Goal: Task Accomplishment & Management: Complete application form

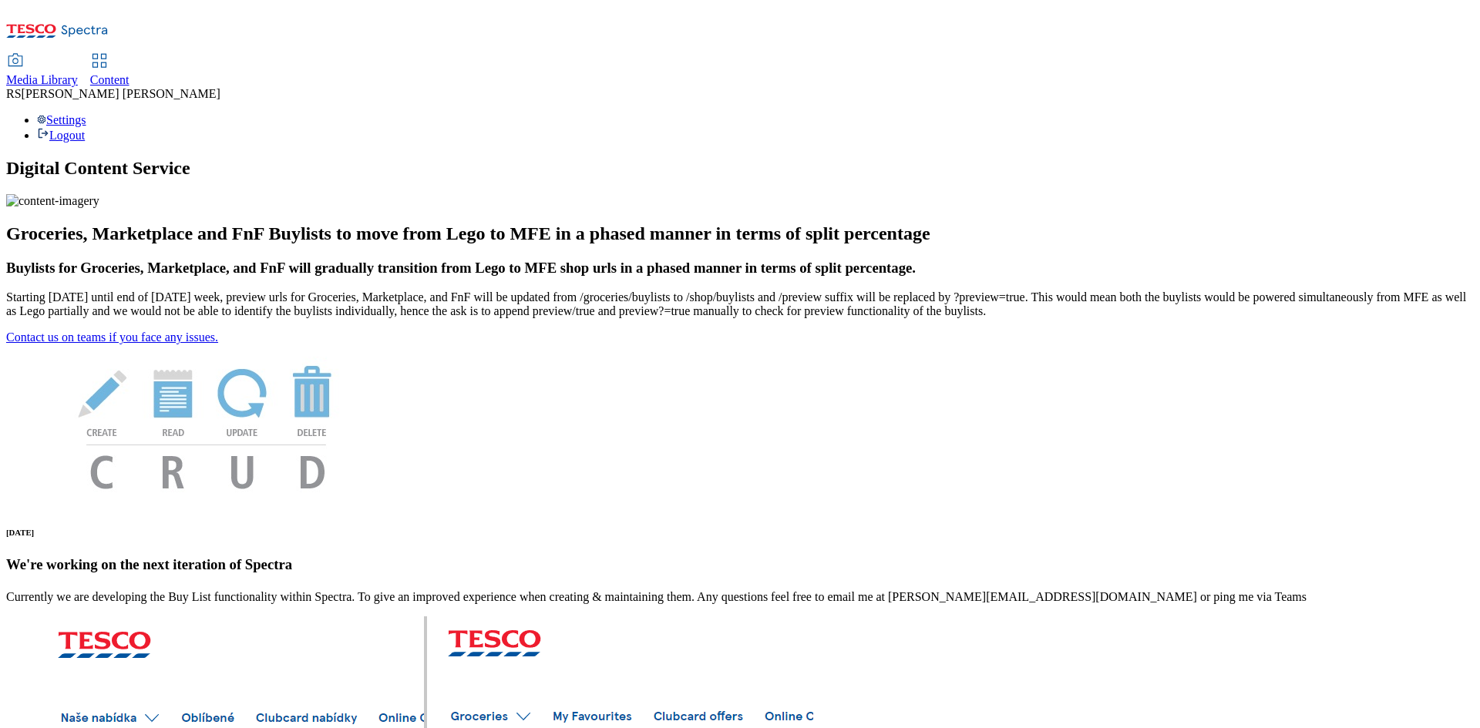
click at [129, 73] on span "Content" at bounding box center [109, 79] width 39 height 13
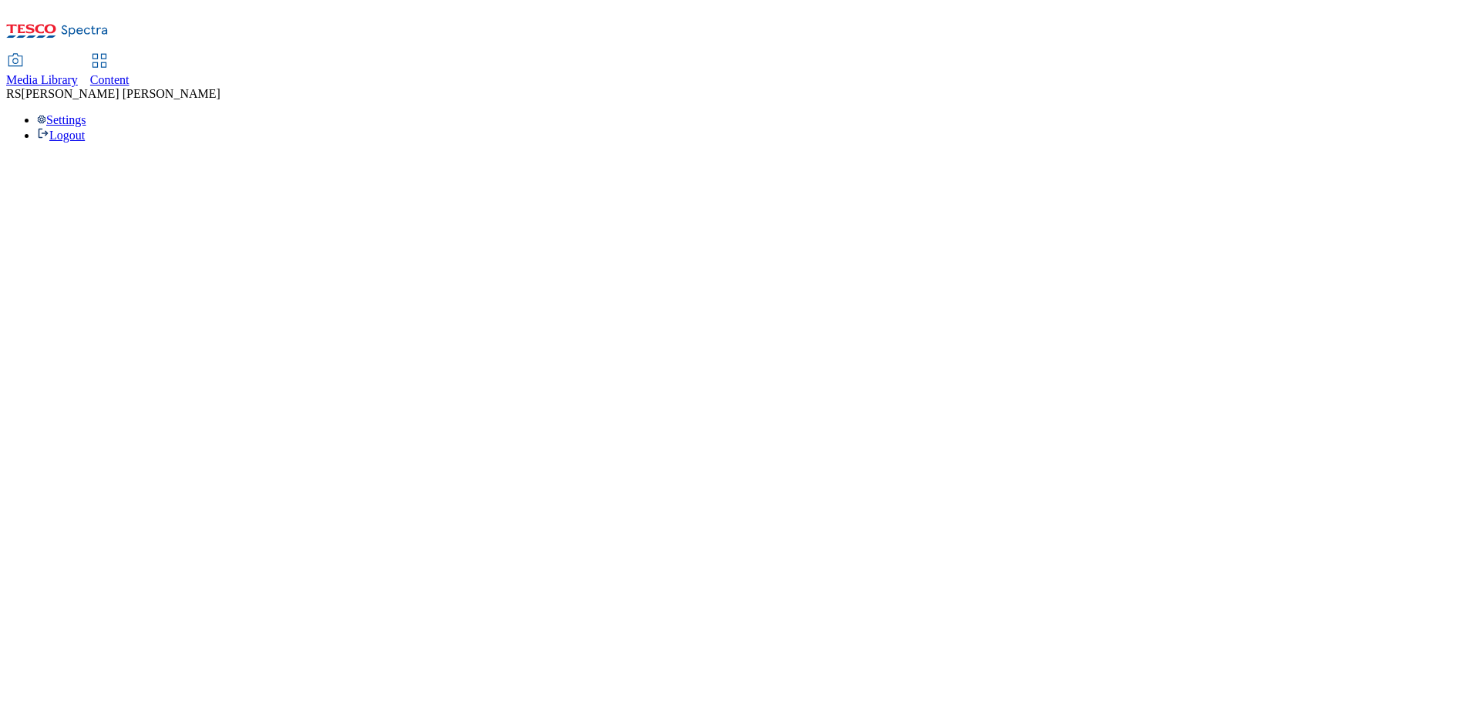
select select "ghs-[GEOGRAPHIC_DATA]"
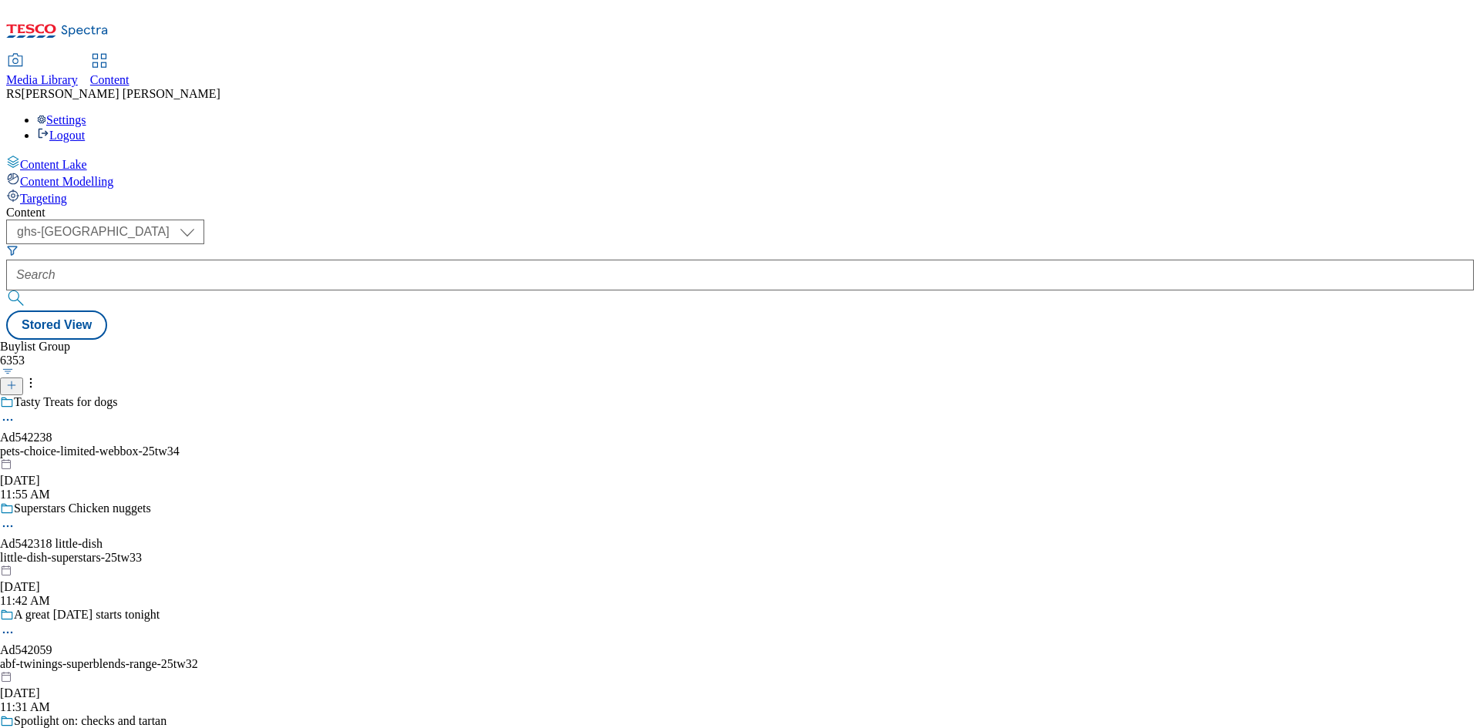
click at [17, 380] on icon at bounding box center [11, 385] width 11 height 11
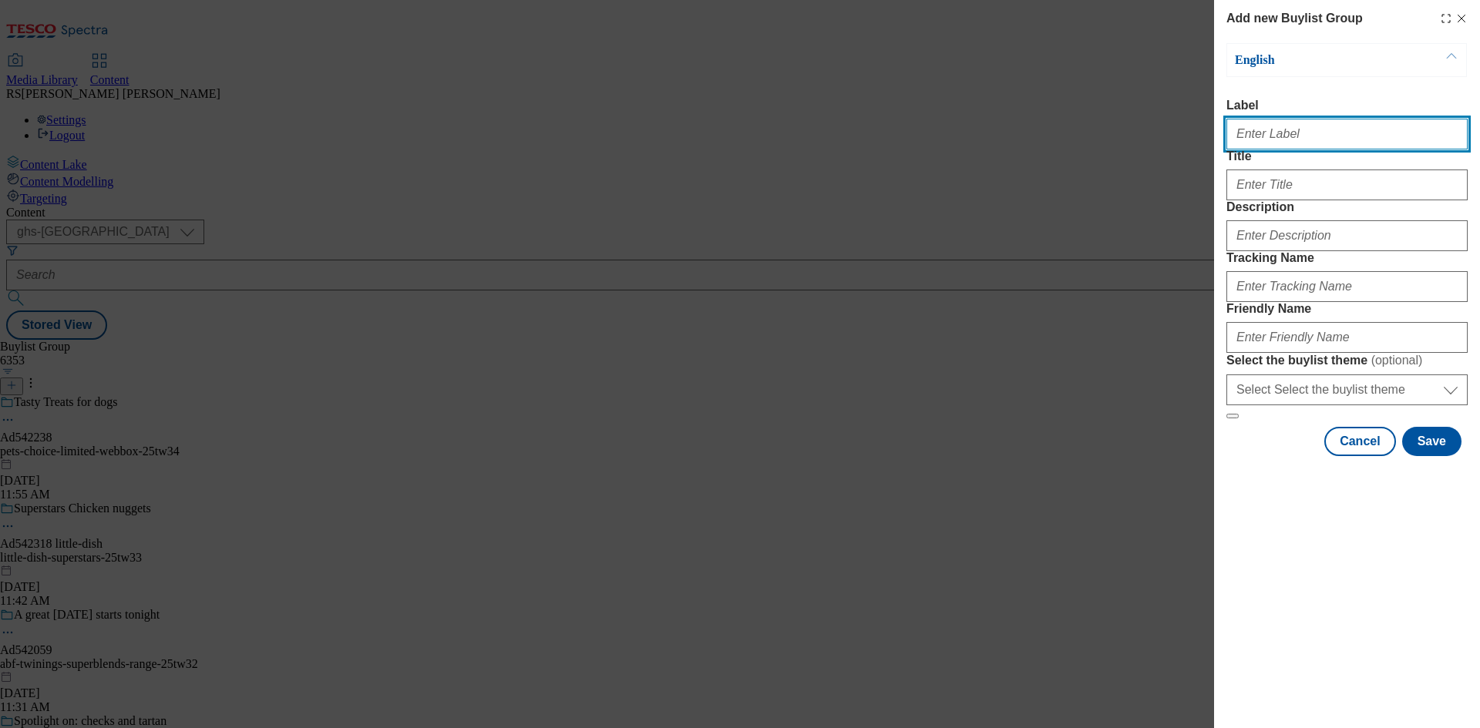
click at [1296, 129] on input "Label" at bounding box center [1346, 134] width 241 height 31
paste input "541901"
type input "Ad541901"
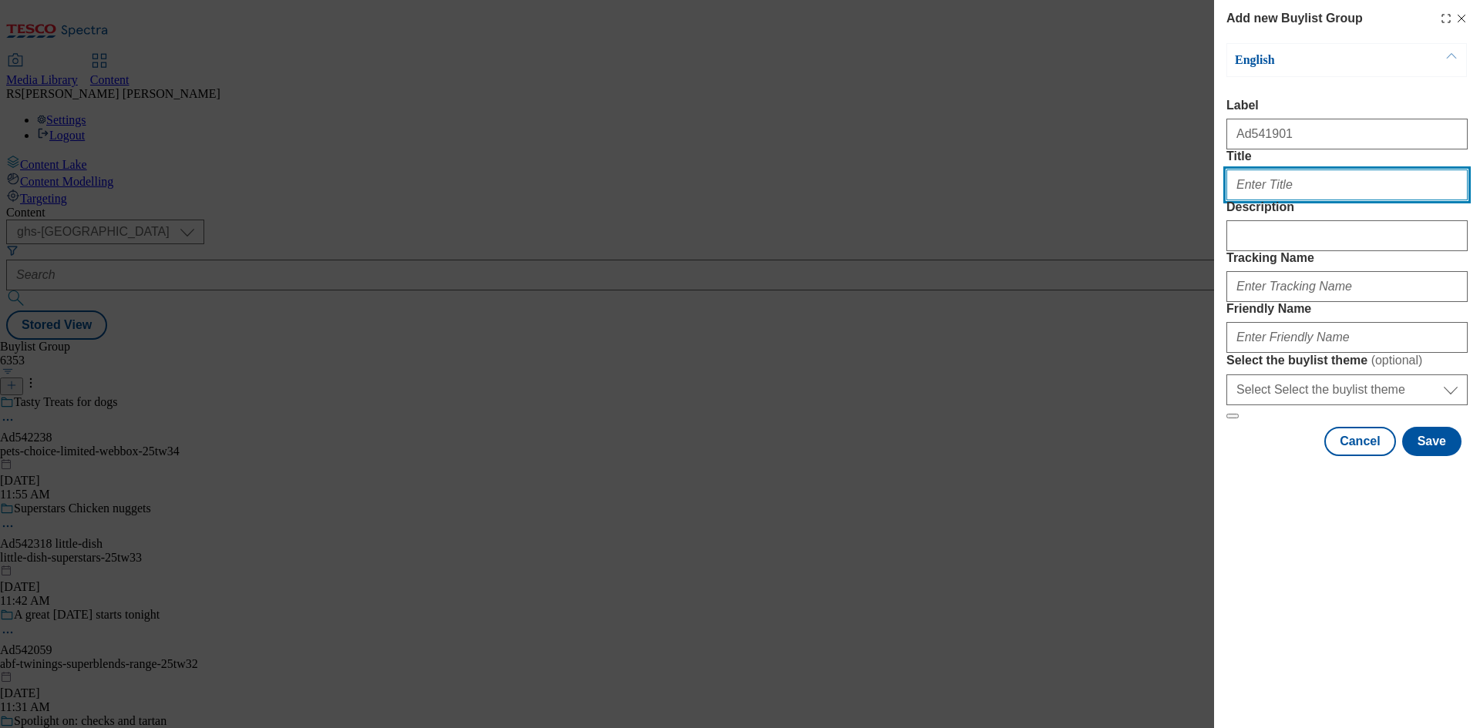
click at [1285, 200] on input "Title" at bounding box center [1346, 185] width 241 height 31
paste input "Win a share of 1 million clubcard points"
type input "Win a share of 1 million clubcard points"
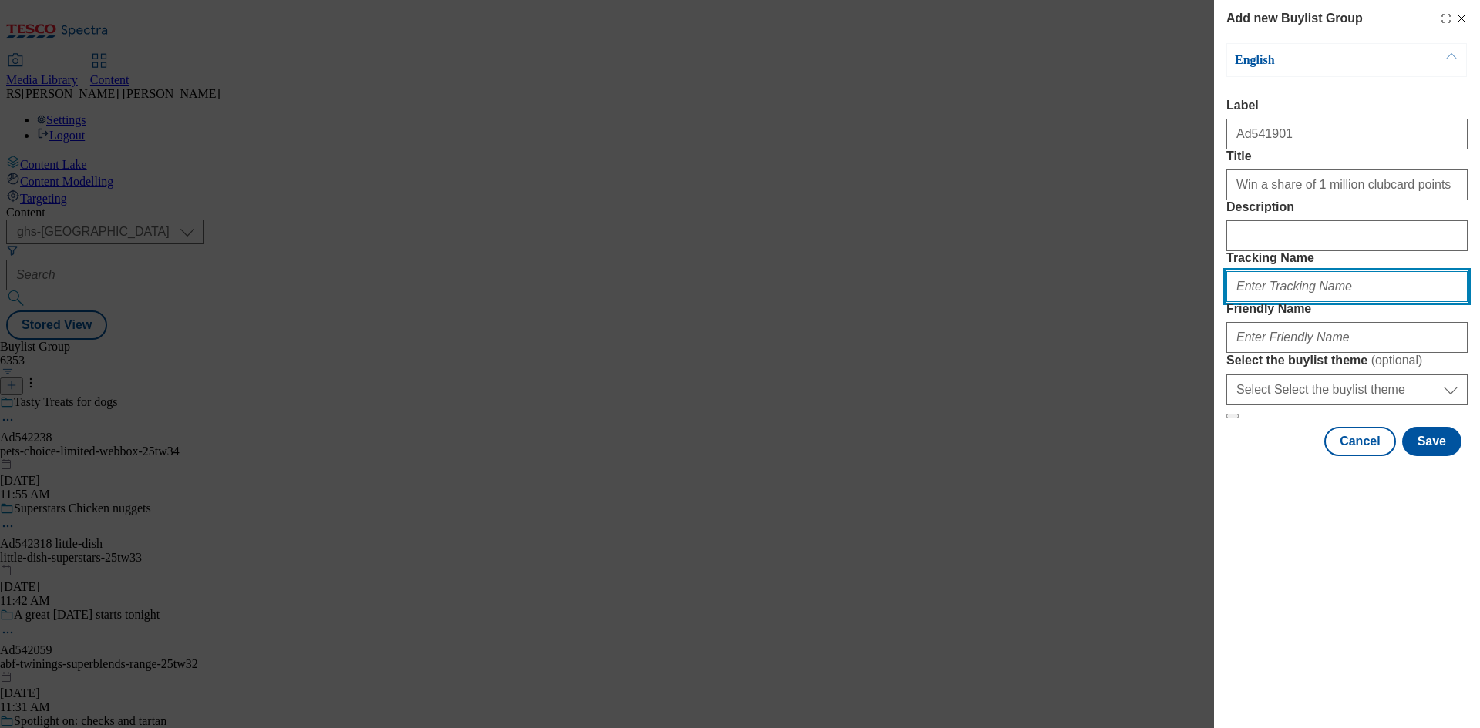
click at [1322, 302] on input "Tracking Name" at bounding box center [1346, 286] width 241 height 31
paste input "541901"
type input "DH_AD541901"
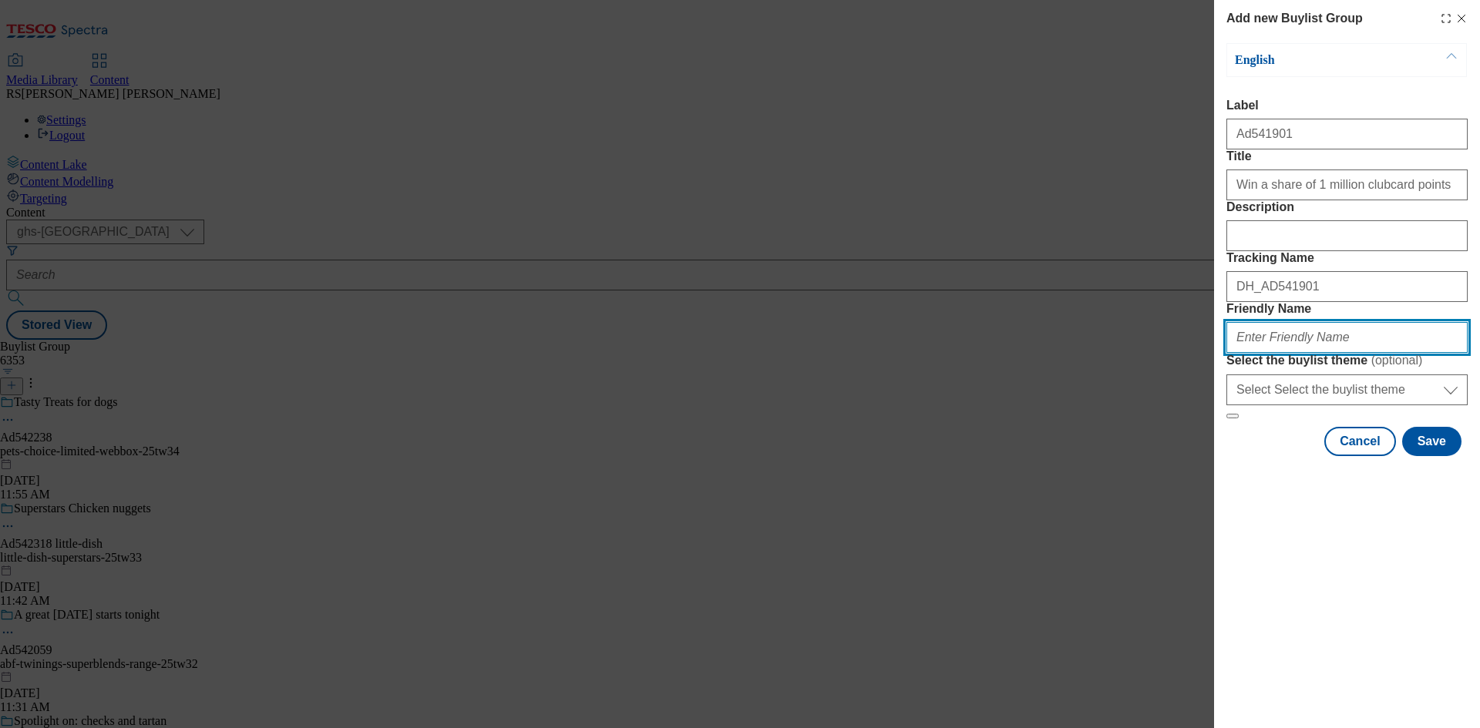
paste input "[PERSON_NAME]-25tw"
type input "[PERSON_NAME]-25tw32"
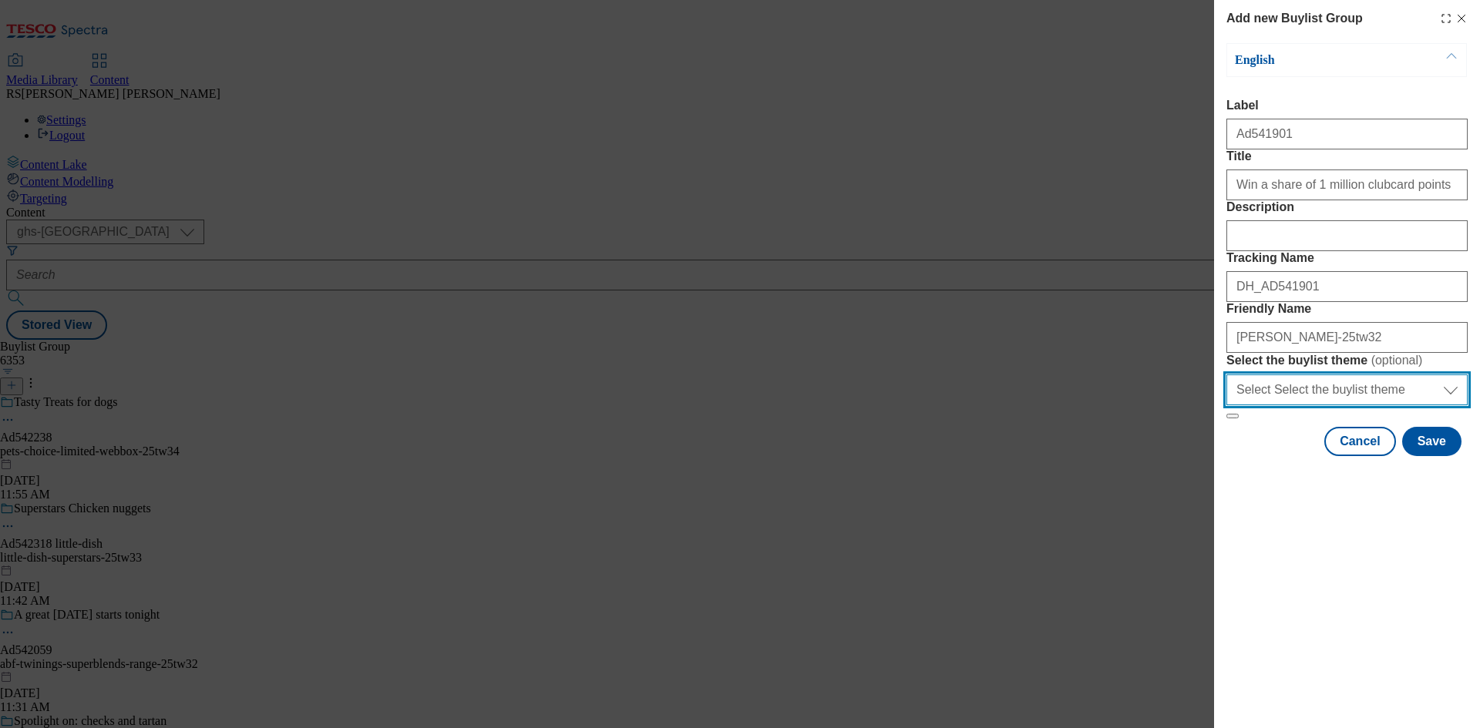
click at [1333, 405] on select "Select Select the buylist theme default fandf" at bounding box center [1346, 390] width 241 height 31
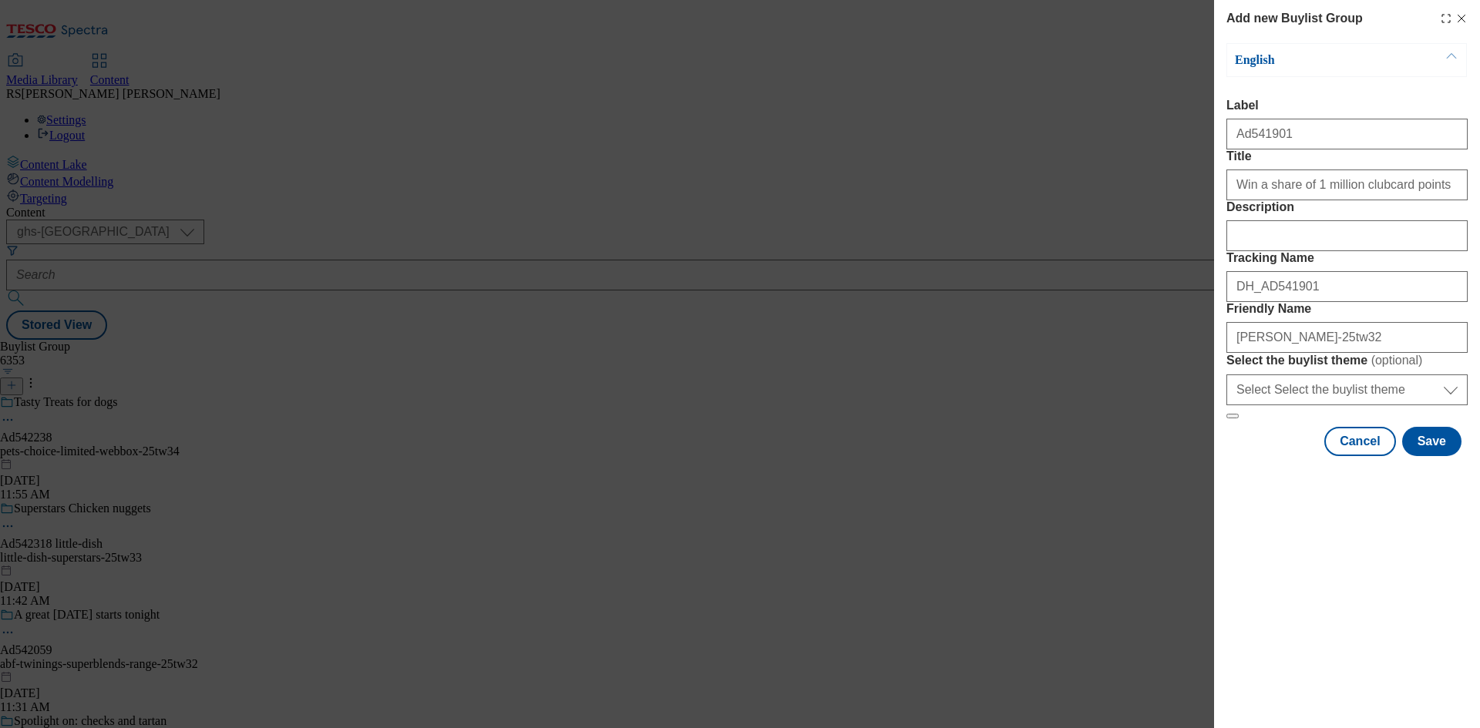
drag, startPoint x: 1278, startPoint y: 637, endPoint x: 1393, endPoint y: 603, distance: 120.2
click at [1278, 637] on div "Add new Buylist Group English Label Ad541901 Title Win a share of 1 million clu…" at bounding box center [1347, 364] width 266 height 728
click at [1443, 456] on button "Save" at bounding box center [1431, 441] width 59 height 29
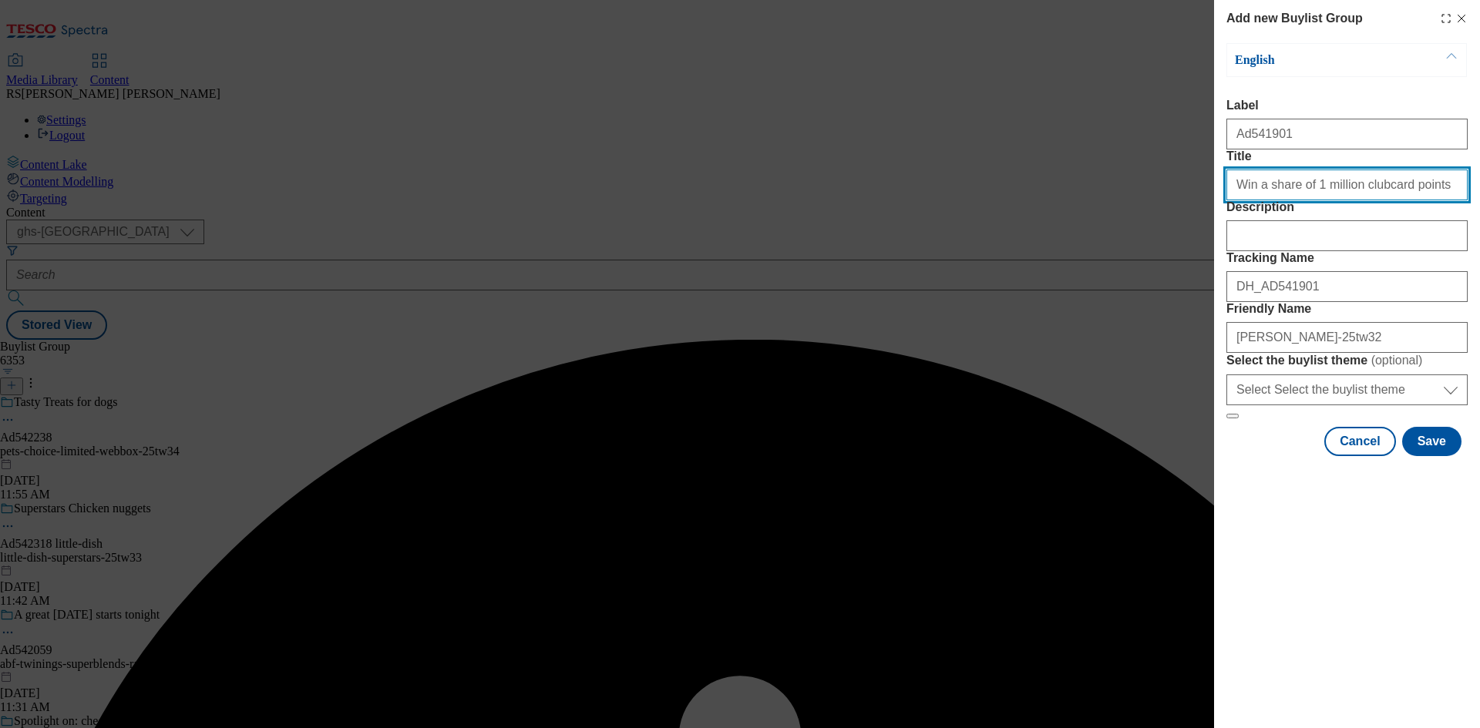
click at [1423, 200] on input "Win a share of 1 million clubcard points" at bounding box center [1346, 185] width 241 height 31
type input "Win a share of 1 million clubcard points"
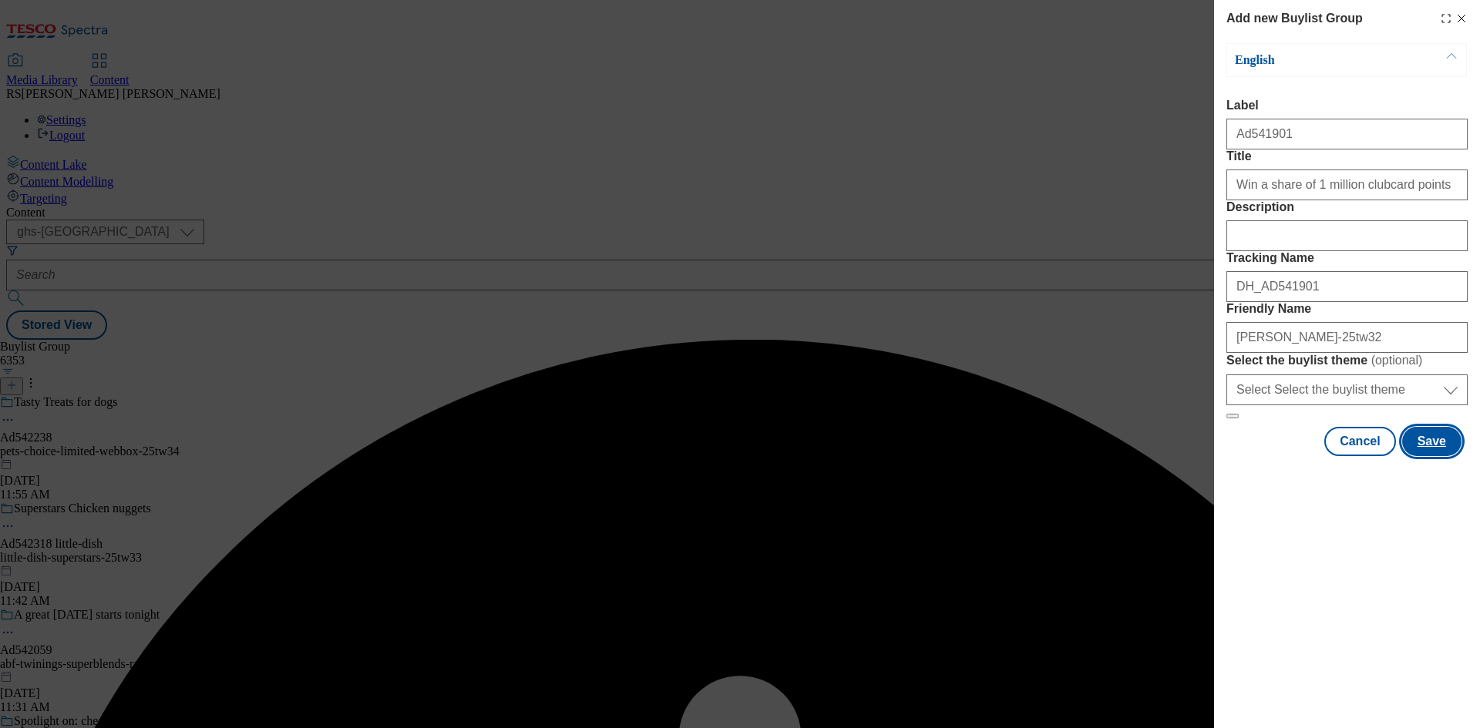
click at [1438, 456] on button "Save" at bounding box center [1431, 441] width 59 height 29
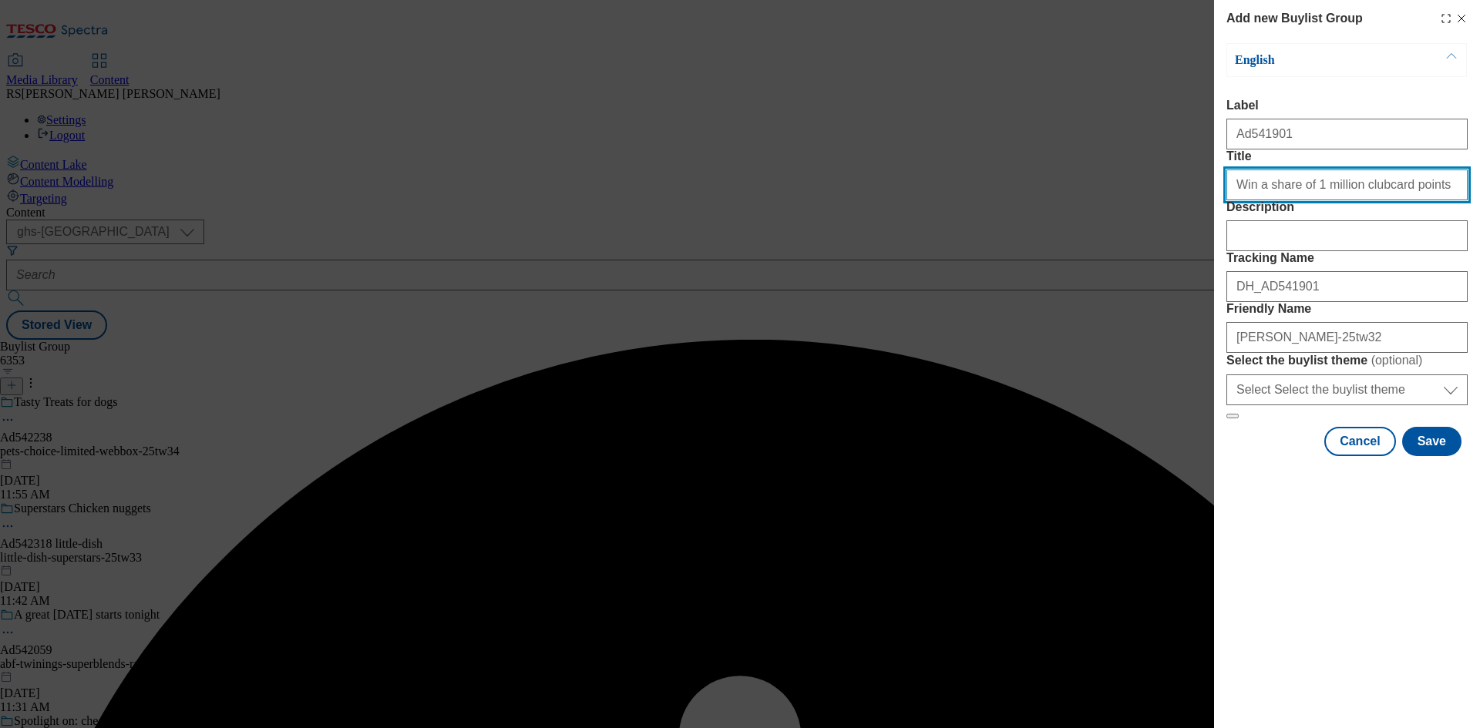
click at [1439, 200] on input "Win a share of 1 million clubcard points" at bounding box center [1346, 185] width 241 height 31
type input "Win a share of 1 million clubcard points"
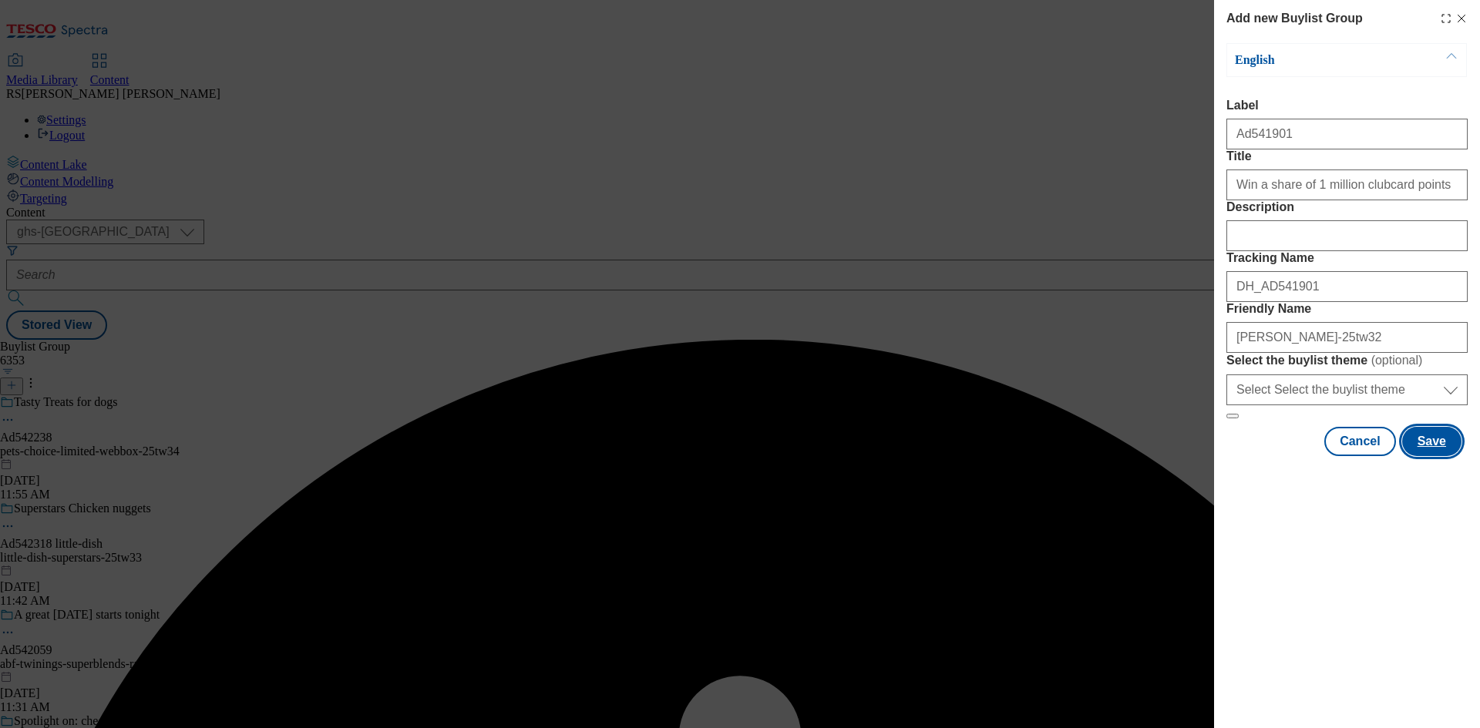
click at [1437, 456] on button "Save" at bounding box center [1431, 441] width 59 height 29
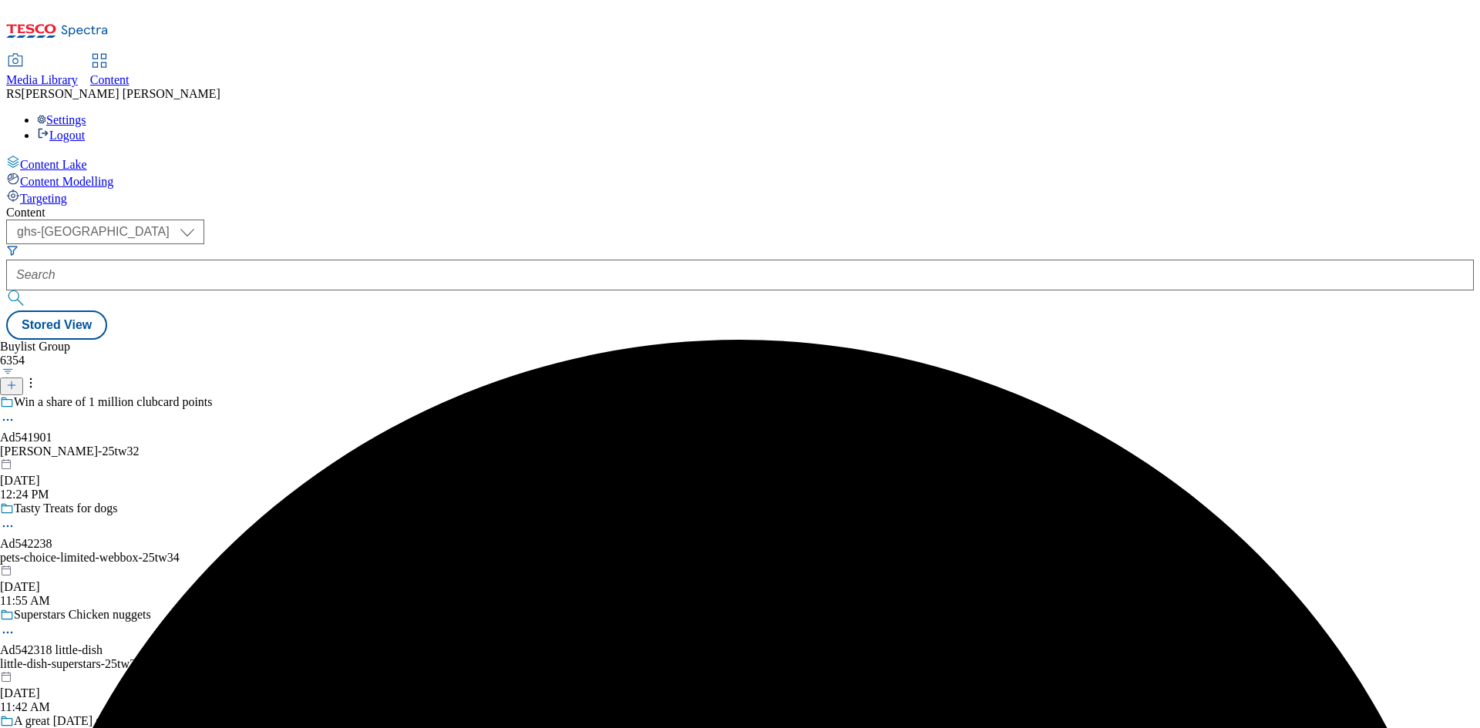
click at [255, 445] on div "[PERSON_NAME]-25tw32" at bounding box center [127, 452] width 255 height 14
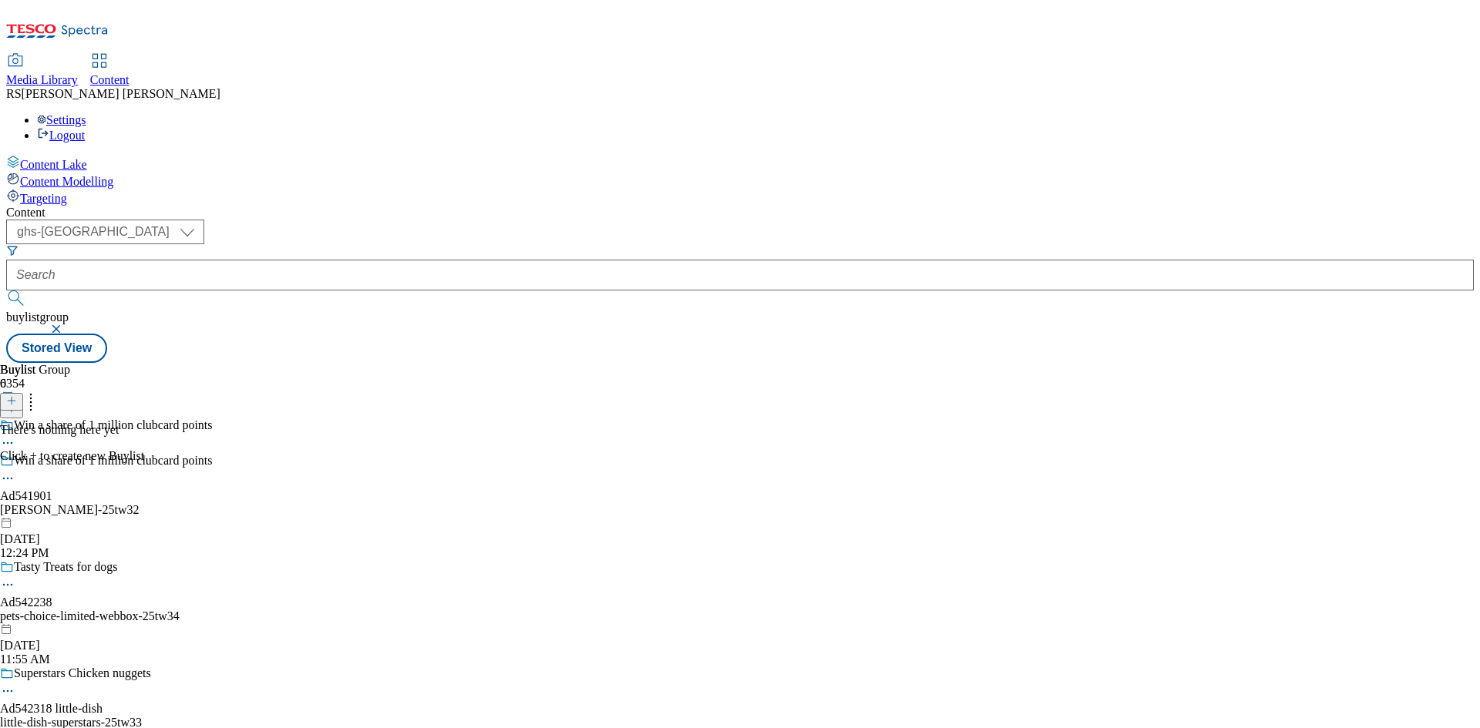
click at [17, 395] on icon at bounding box center [11, 400] width 11 height 11
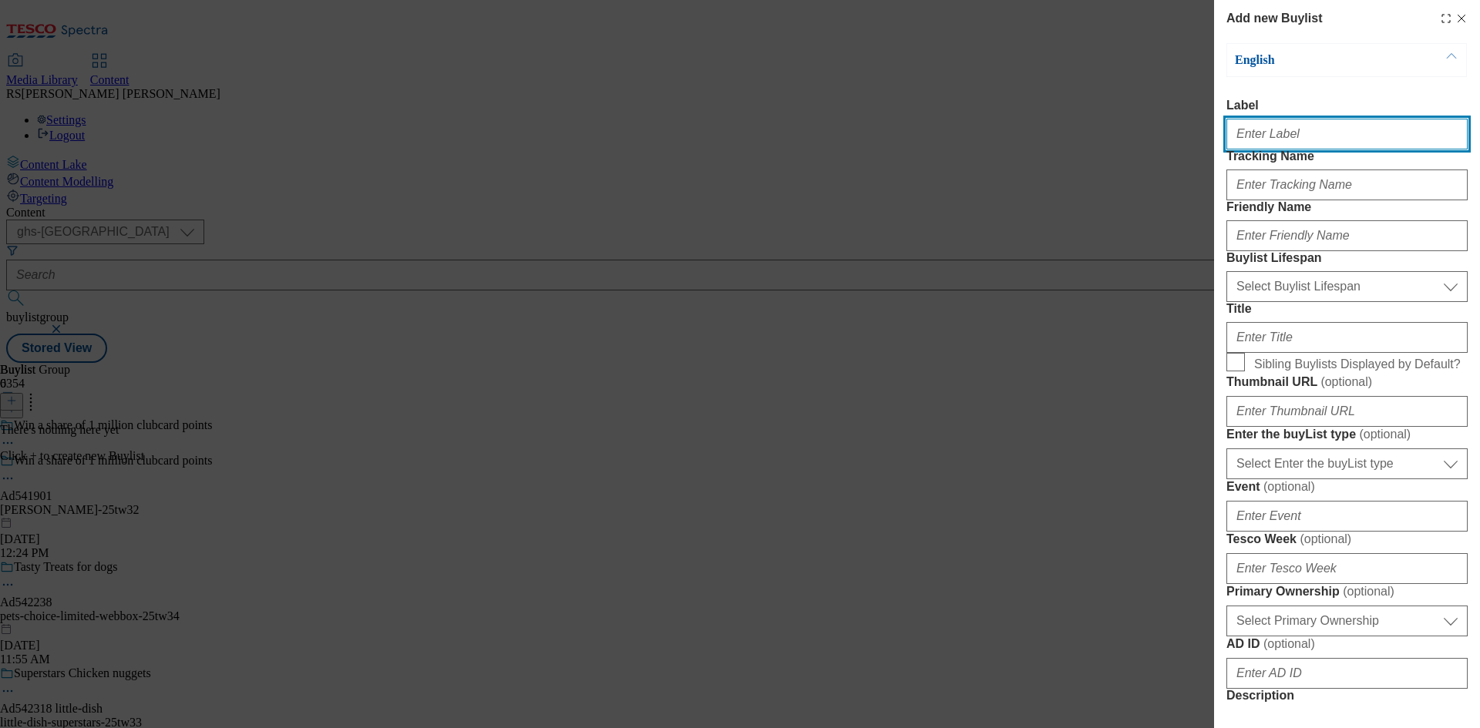
click at [1301, 139] on input "Label" at bounding box center [1346, 134] width 241 height 31
paste input "541901"
type input "Ad541901"
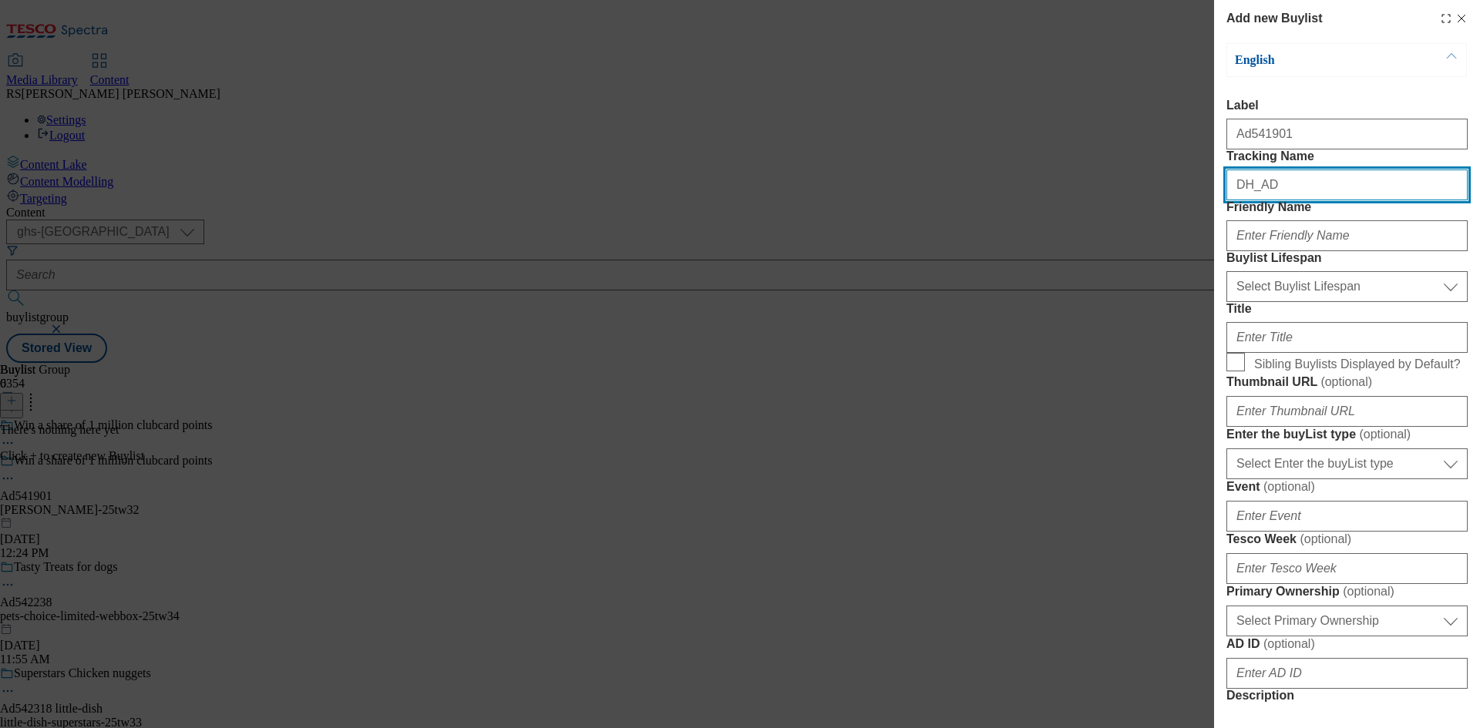
paste input "541901"
type input "DH_AD541901"
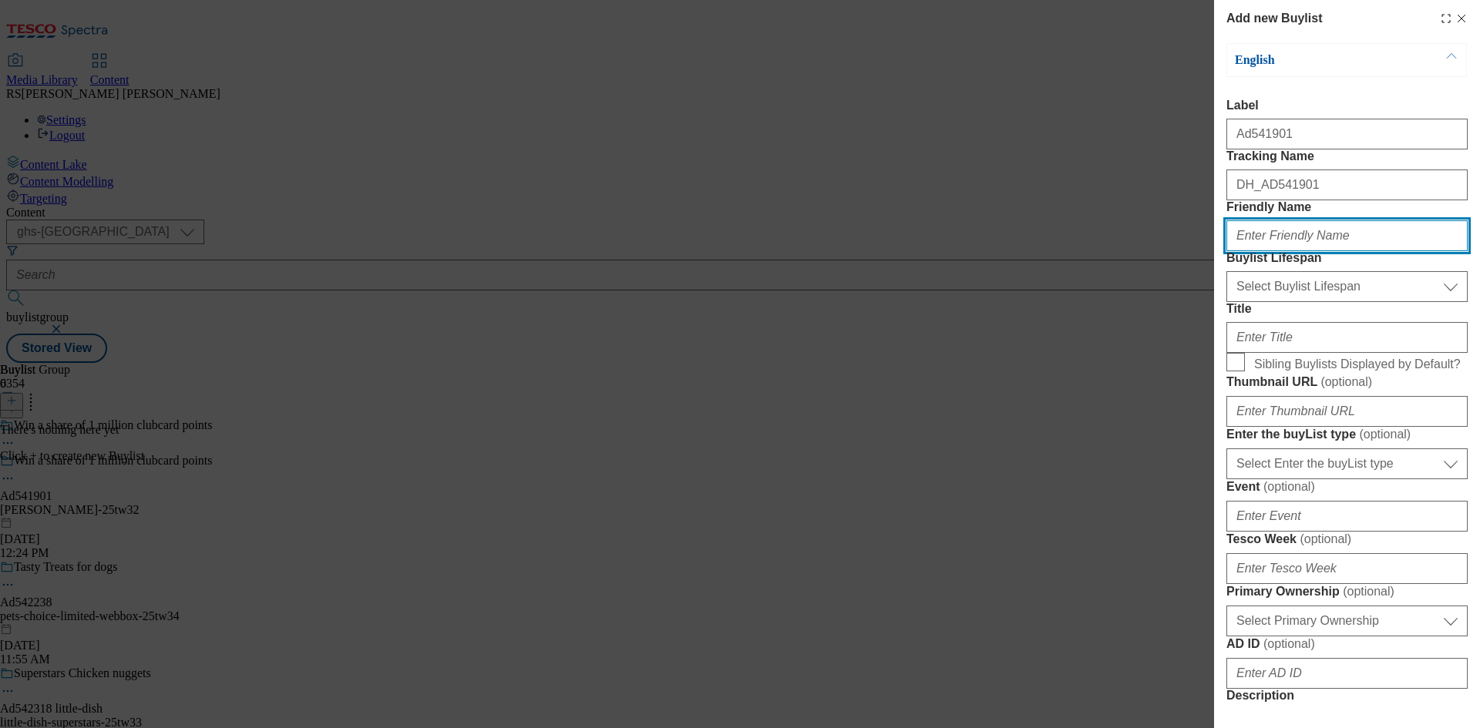
paste input "[PERSON_NAME]"
type input "[PERSON_NAME]"
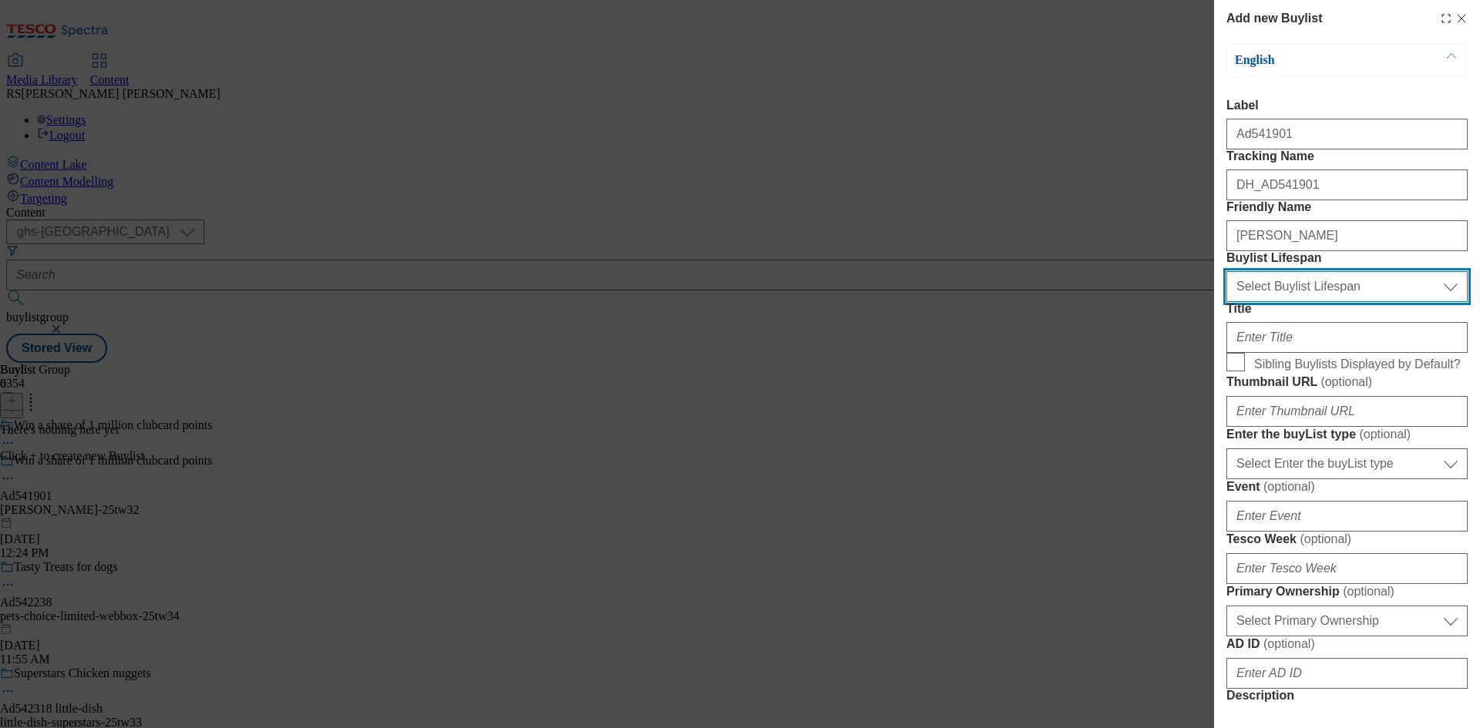
drag, startPoint x: 1322, startPoint y: 364, endPoint x: 1322, endPoint y: 383, distance: 18.5
click at [1322, 302] on select "Select Buylist Lifespan evergreen seasonal tactical" at bounding box center [1346, 286] width 241 height 31
click at [1226, 302] on select "Select Buylist Lifespan evergreen seasonal tactical" at bounding box center [1346, 286] width 241 height 31
click at [1287, 302] on select "Select Buylist Lifespan evergreen seasonal tactical" at bounding box center [1346, 286] width 241 height 31
select select "tactical"
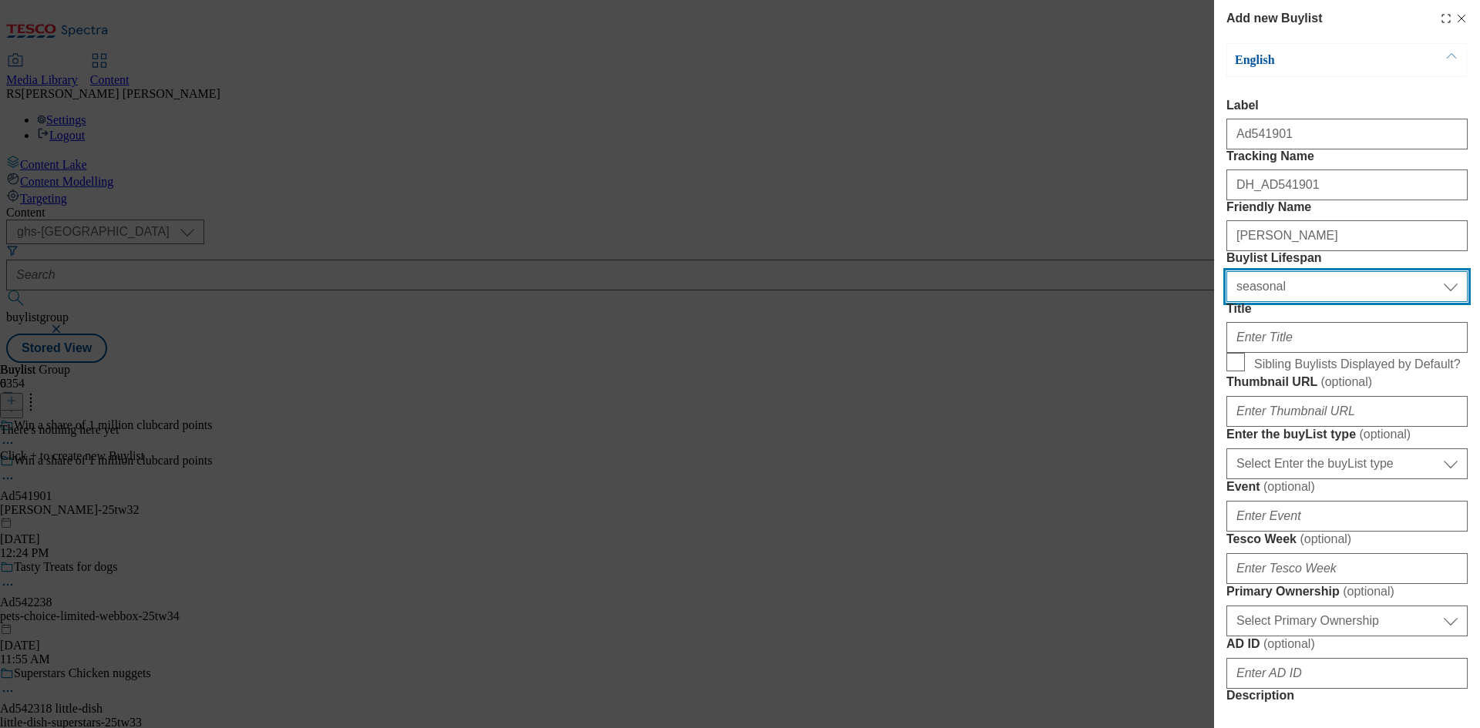
click at [1226, 302] on select "Select Buylist Lifespan evergreen seasonal tactical" at bounding box center [1346, 286] width 241 height 31
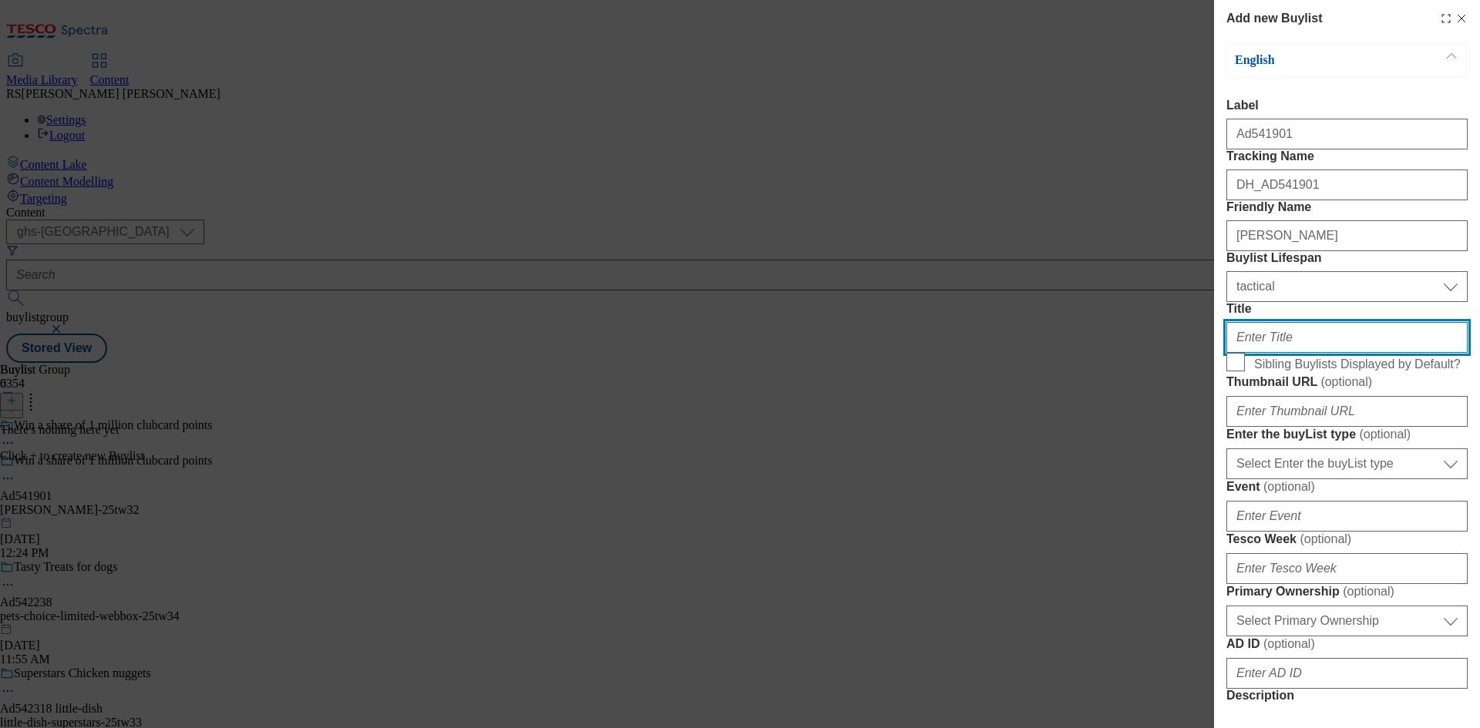
click at [1289, 353] on input "Title" at bounding box center [1346, 337] width 241 height 31
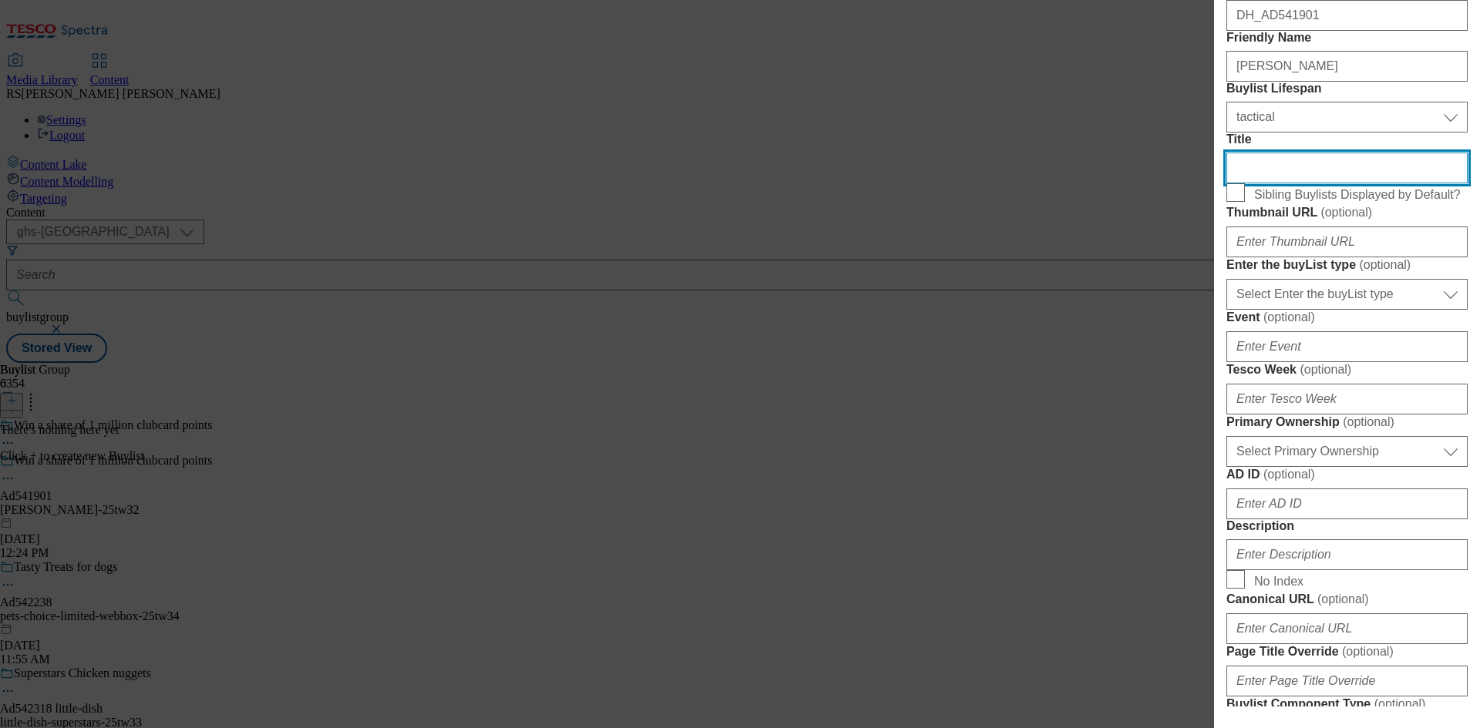
scroll to position [385, 0]
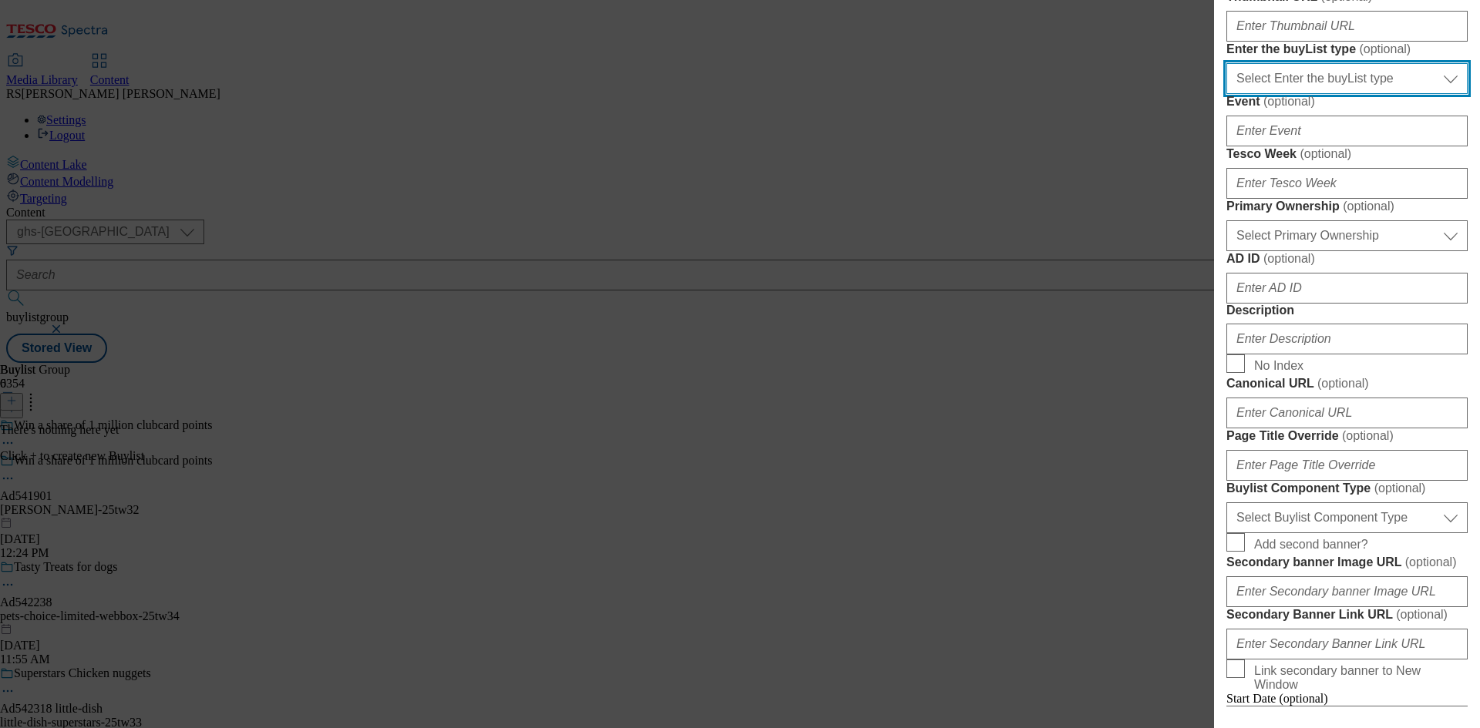
click at [1325, 94] on select "Select Enter the buyList type event supplier funded long term >4 weeks supplier…" at bounding box center [1346, 78] width 241 height 31
select select "supplier funded short term 1-3 weeks"
click at [1226, 94] on select "Select Enter the buyList type event supplier funded long term >4 weeks supplier…" at bounding box center [1346, 78] width 241 height 31
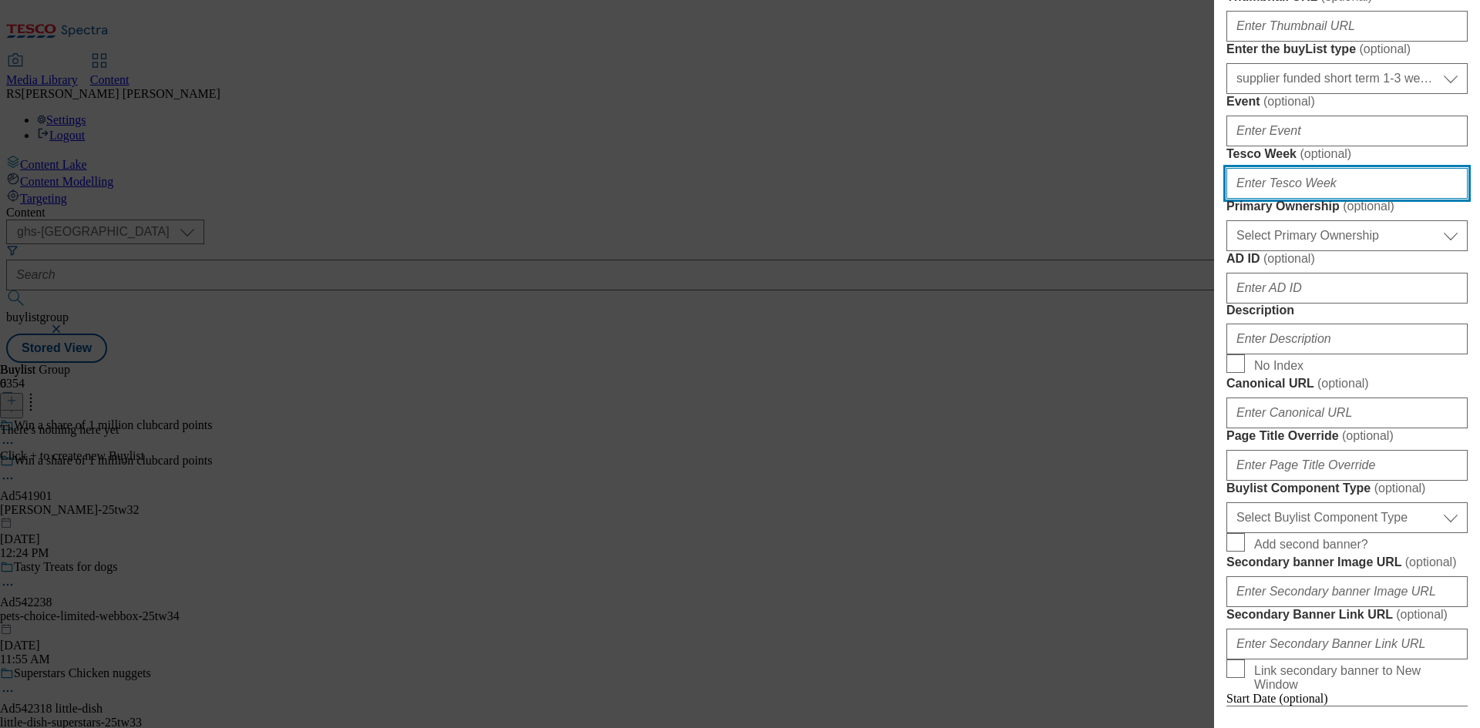
click at [1328, 199] on input "Tesco Week ( optional )" at bounding box center [1346, 183] width 241 height 31
type input "32"
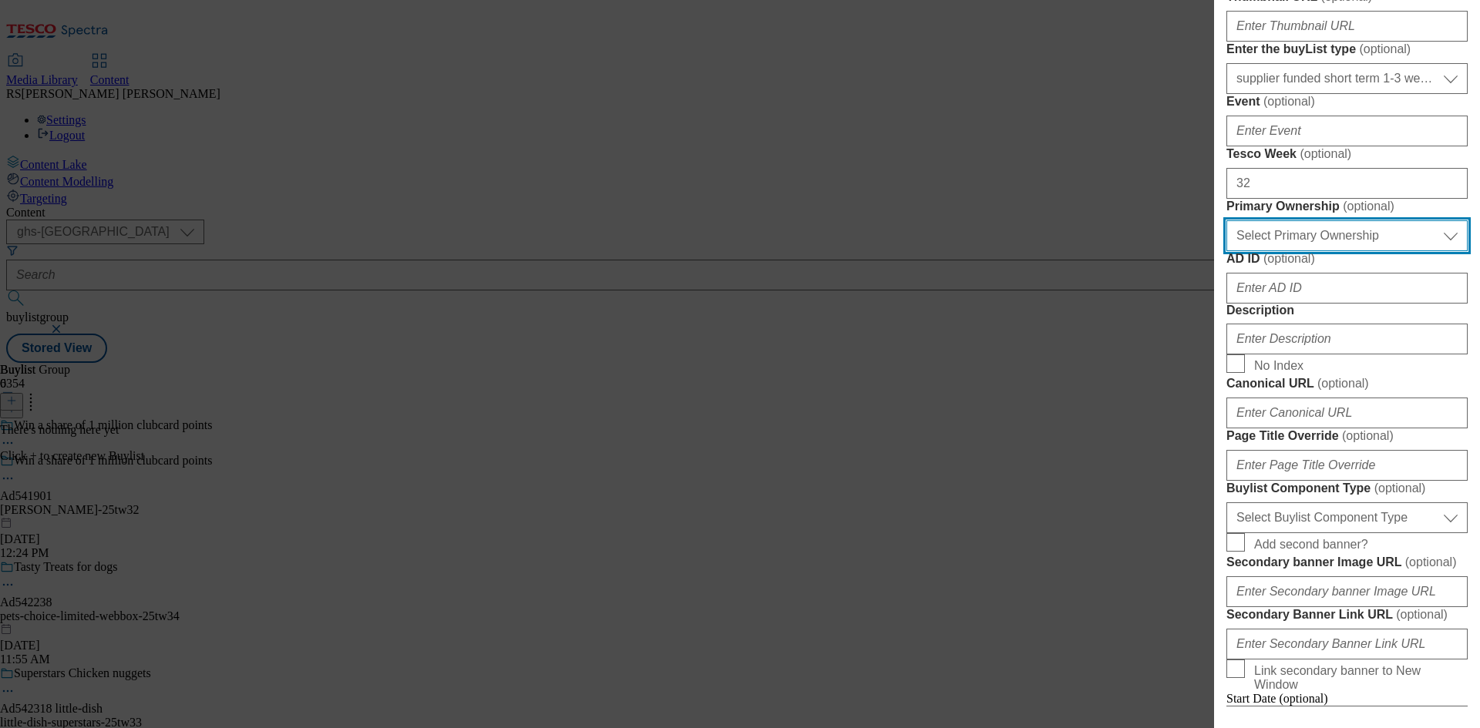
drag, startPoint x: 1315, startPoint y: 490, endPoint x: 1320, endPoint y: 506, distance: 16.3
click at [1315, 251] on select "Select Primary Ownership [PERSON_NAME]" at bounding box center [1346, 235] width 241 height 31
select select "dunnhumby"
click at [1226, 251] on select "Select Primary Ownership [PERSON_NAME]" at bounding box center [1346, 235] width 241 height 31
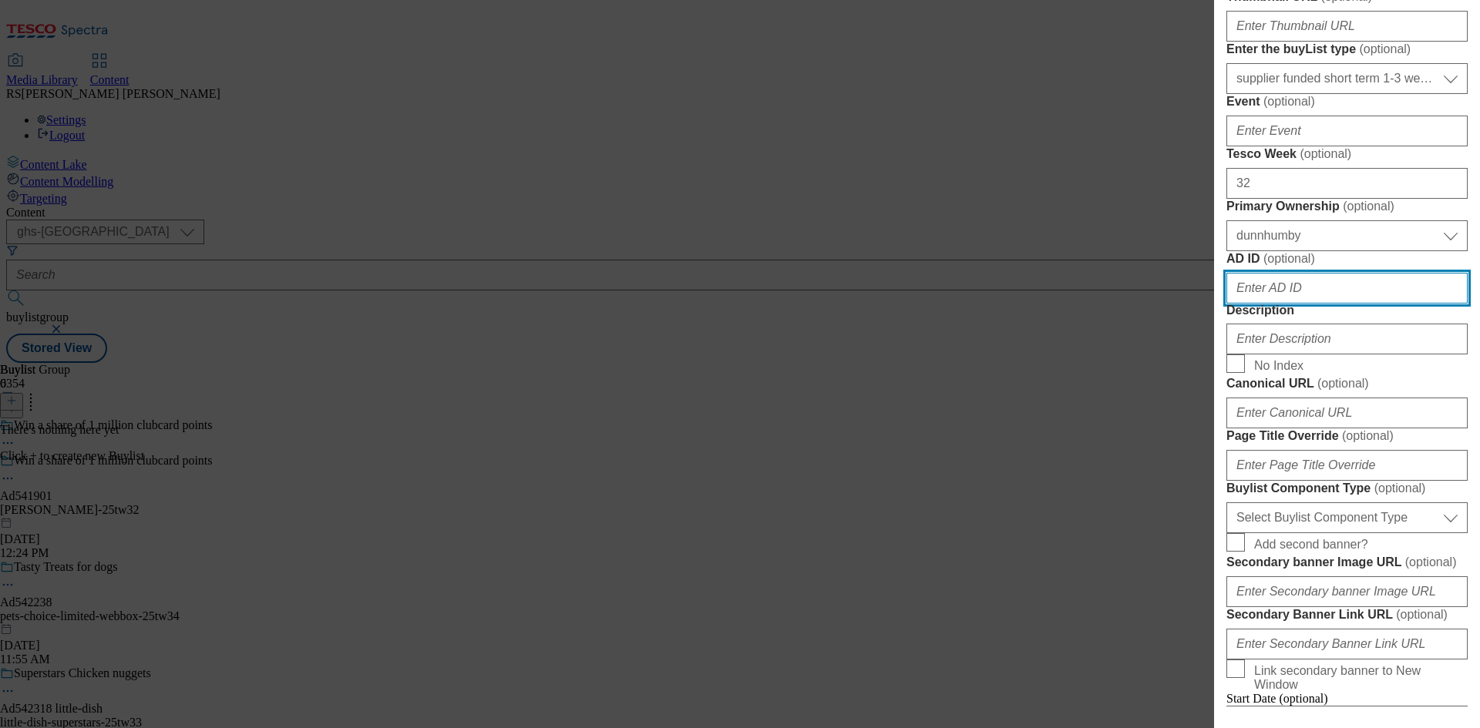
click at [1309, 304] on input "AD ID ( optional )" at bounding box center [1346, 288] width 241 height 31
paste input "541901"
type input "541901"
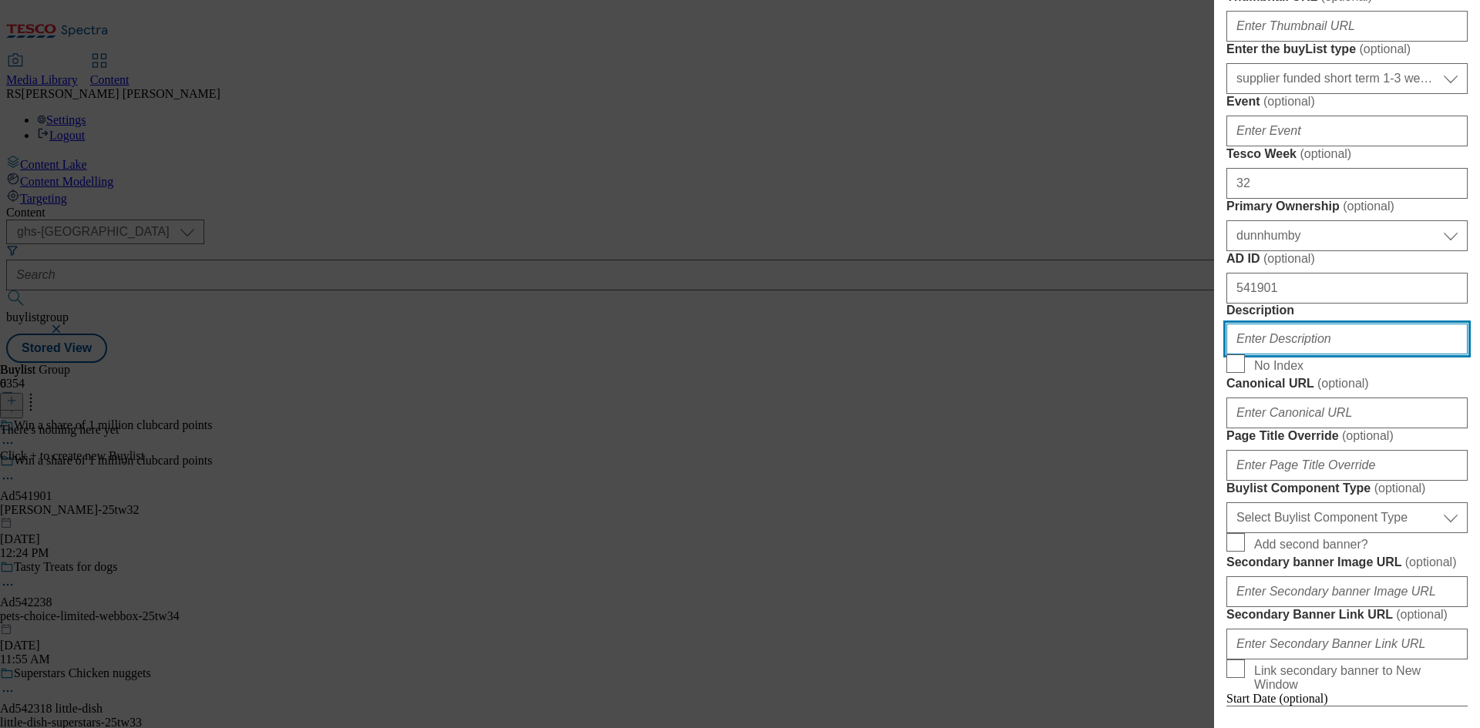
click at [1318, 354] on input "Description" at bounding box center [1346, 339] width 241 height 31
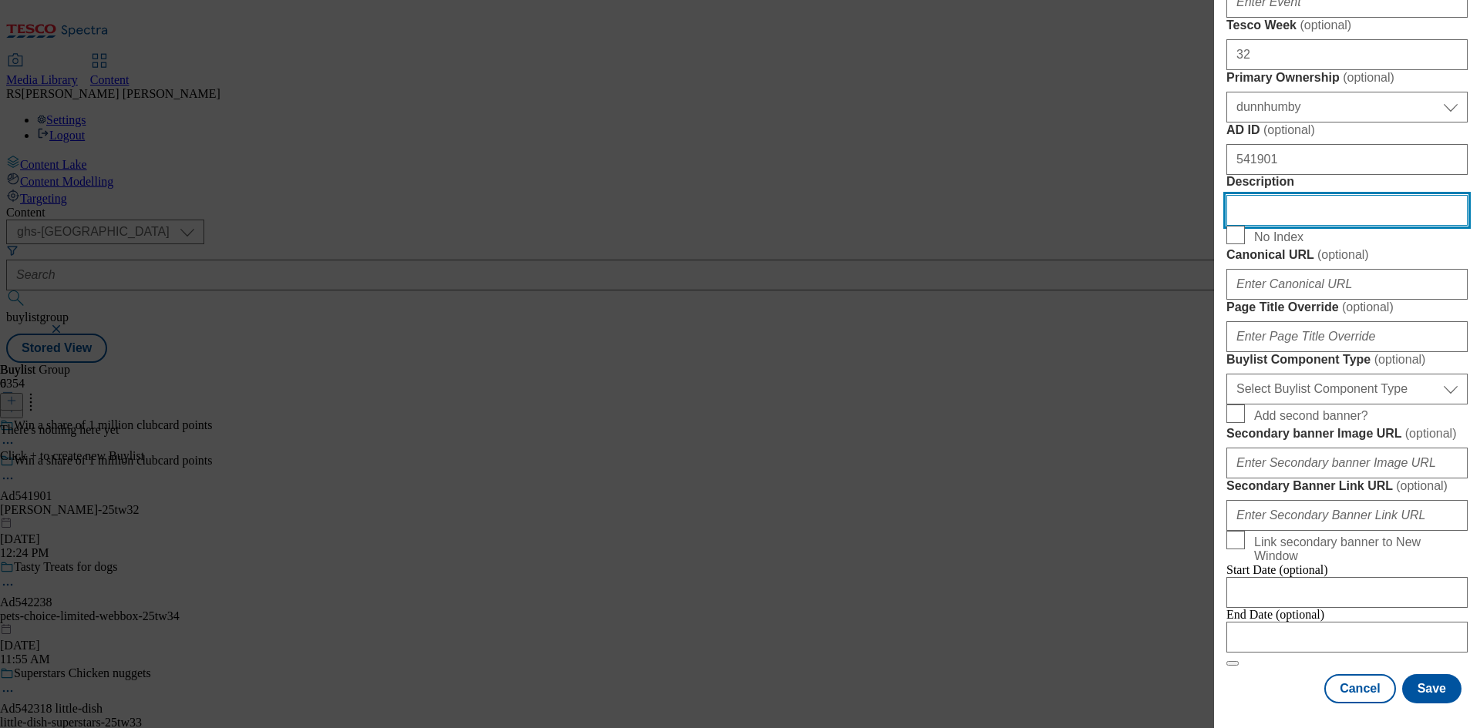
scroll to position [848, 0]
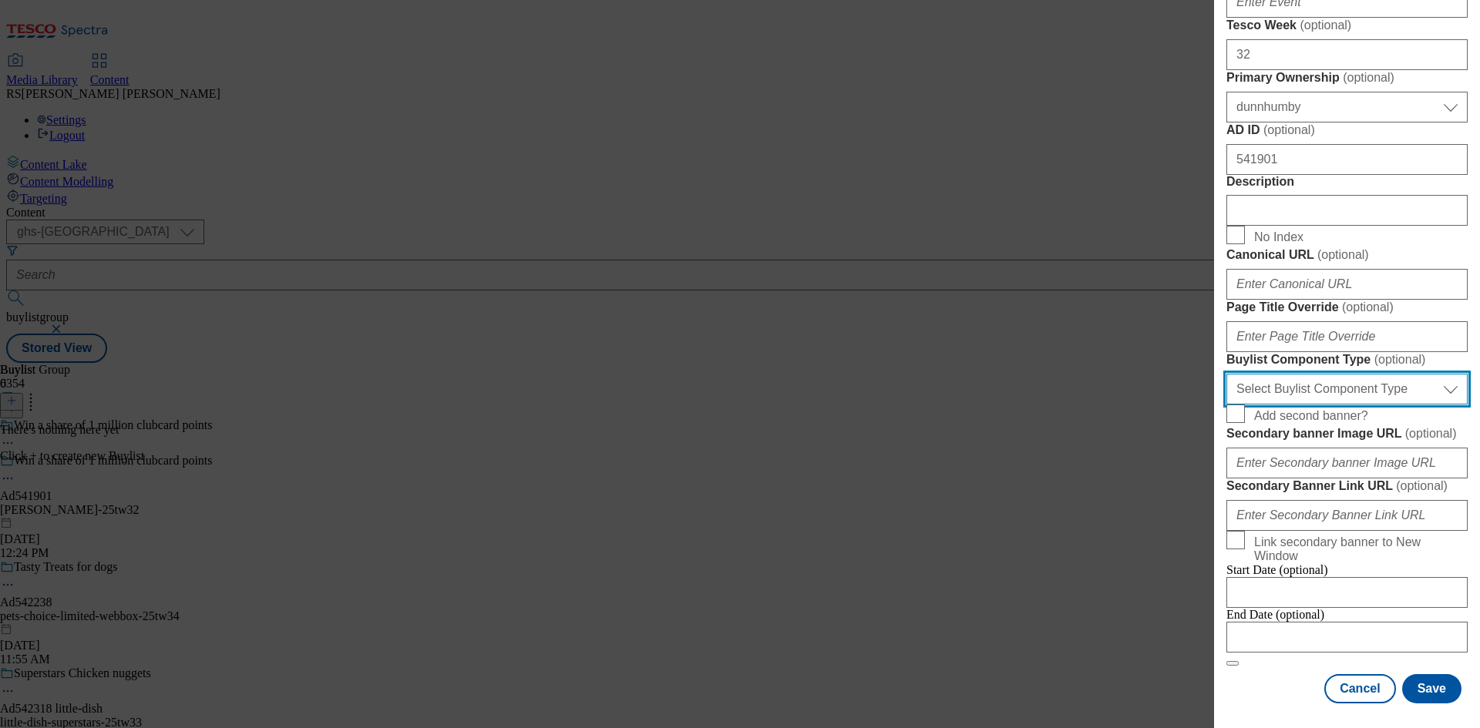
click at [1338, 405] on select "Select Buylist Component Type Banner Competition Header Meal" at bounding box center [1346, 389] width 241 height 31
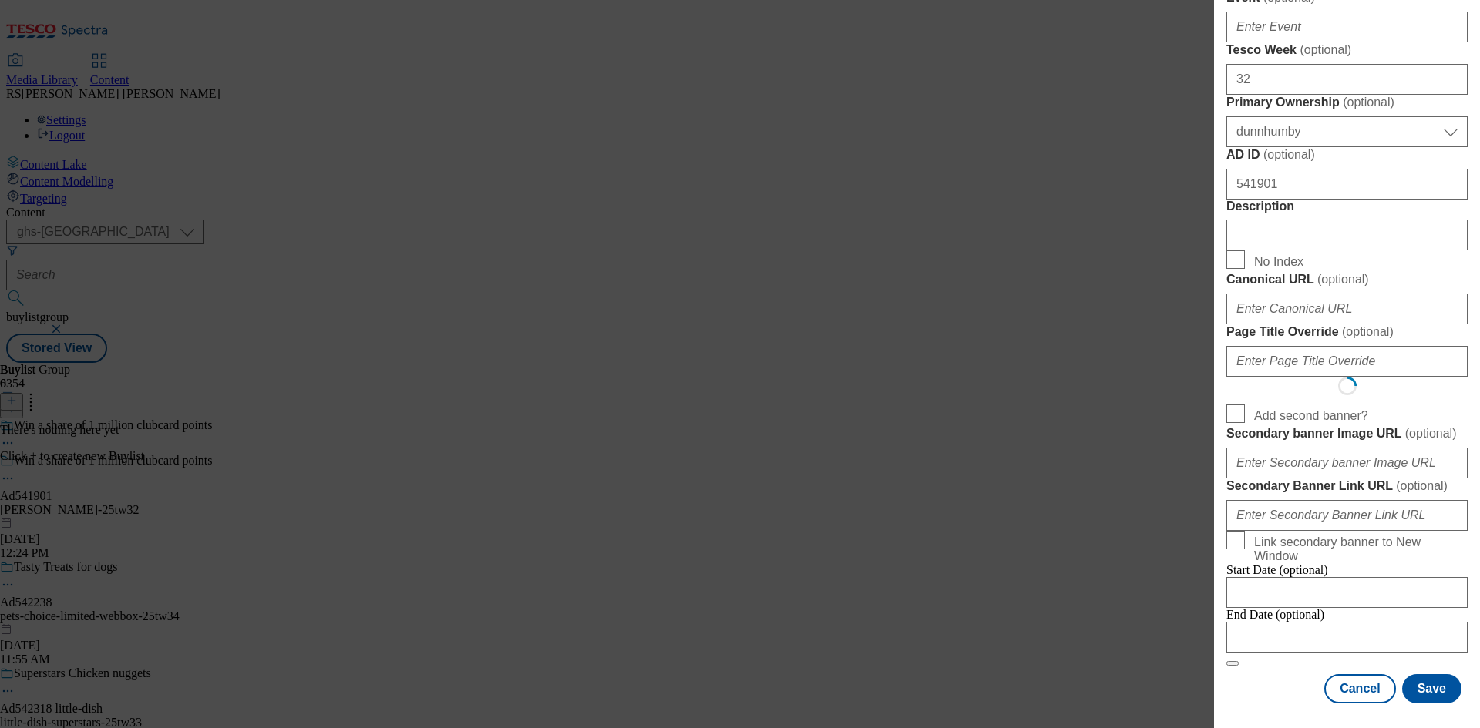
select select "Banner"
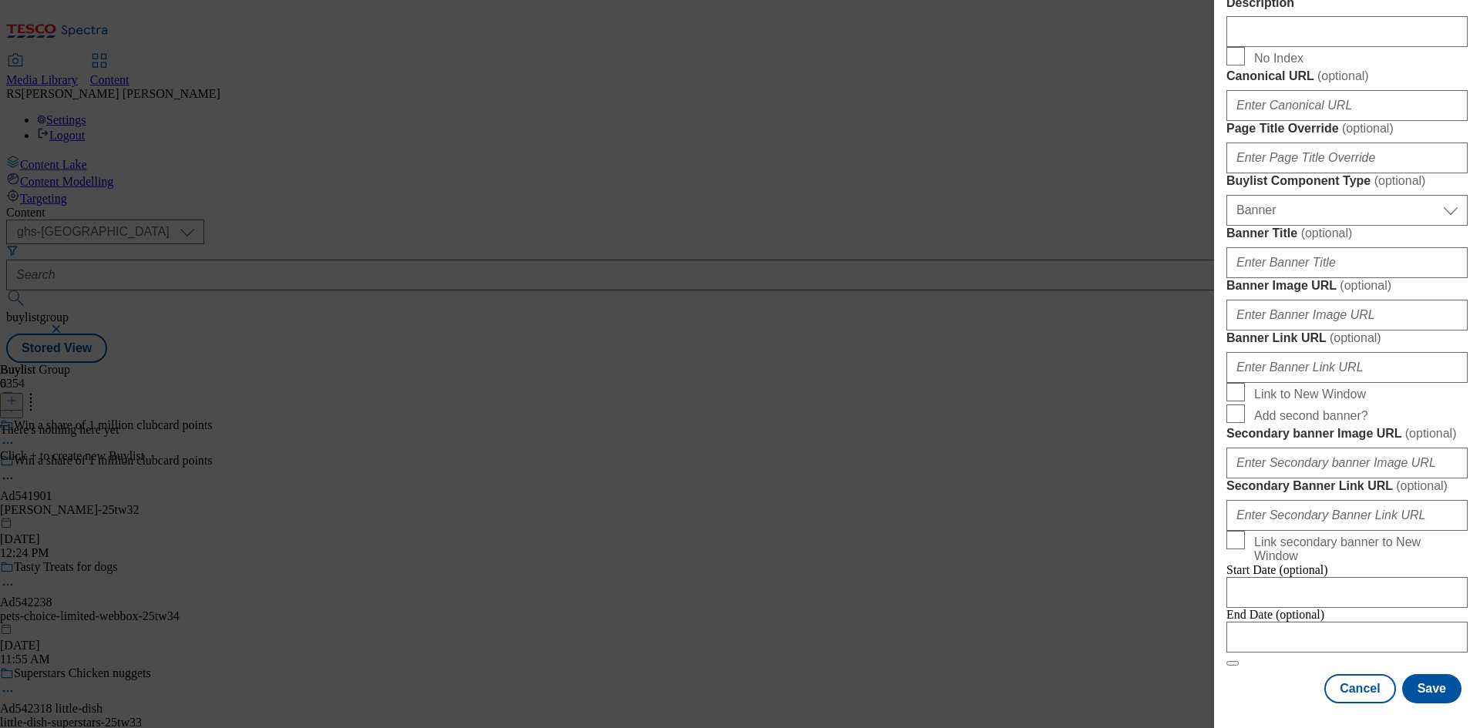
scroll to position [1351, 0]
click at [1288, 669] on div "English Label Ad541901 Tracking Name DH_AD541901 Friendly Name [PERSON_NAME] Bu…" at bounding box center [1346, 26] width 241 height 1353
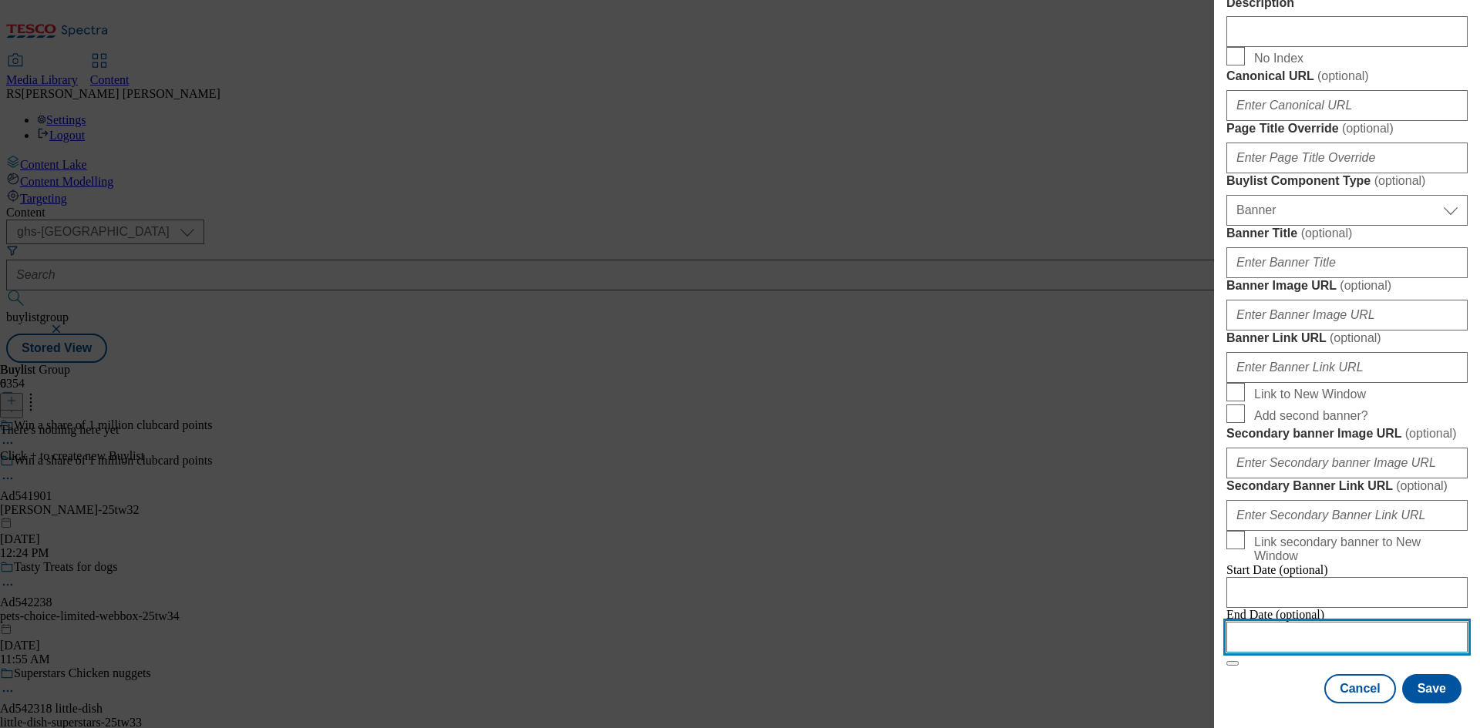
click at [1322, 626] on input "Modal" at bounding box center [1346, 637] width 241 height 31
select select "2025"
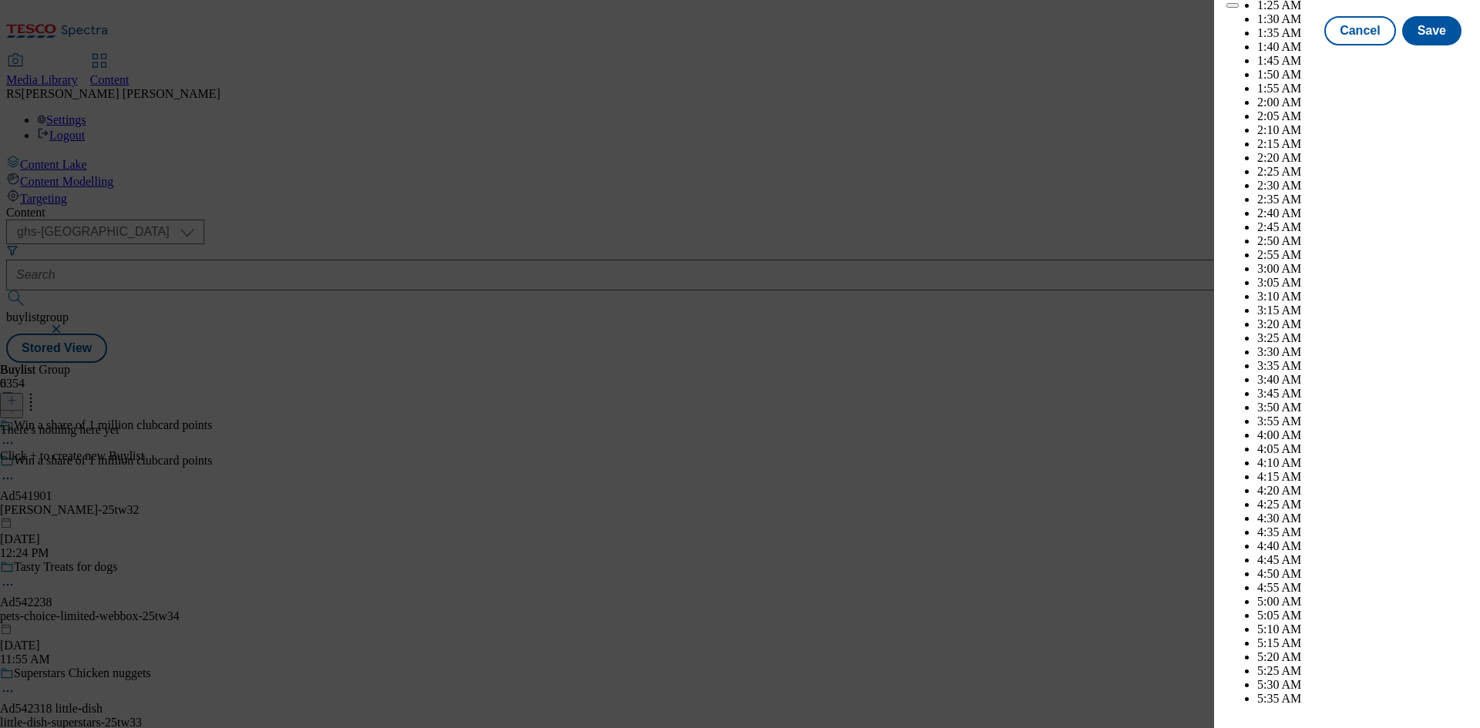
scroll to position [4234, 0]
select select "December"
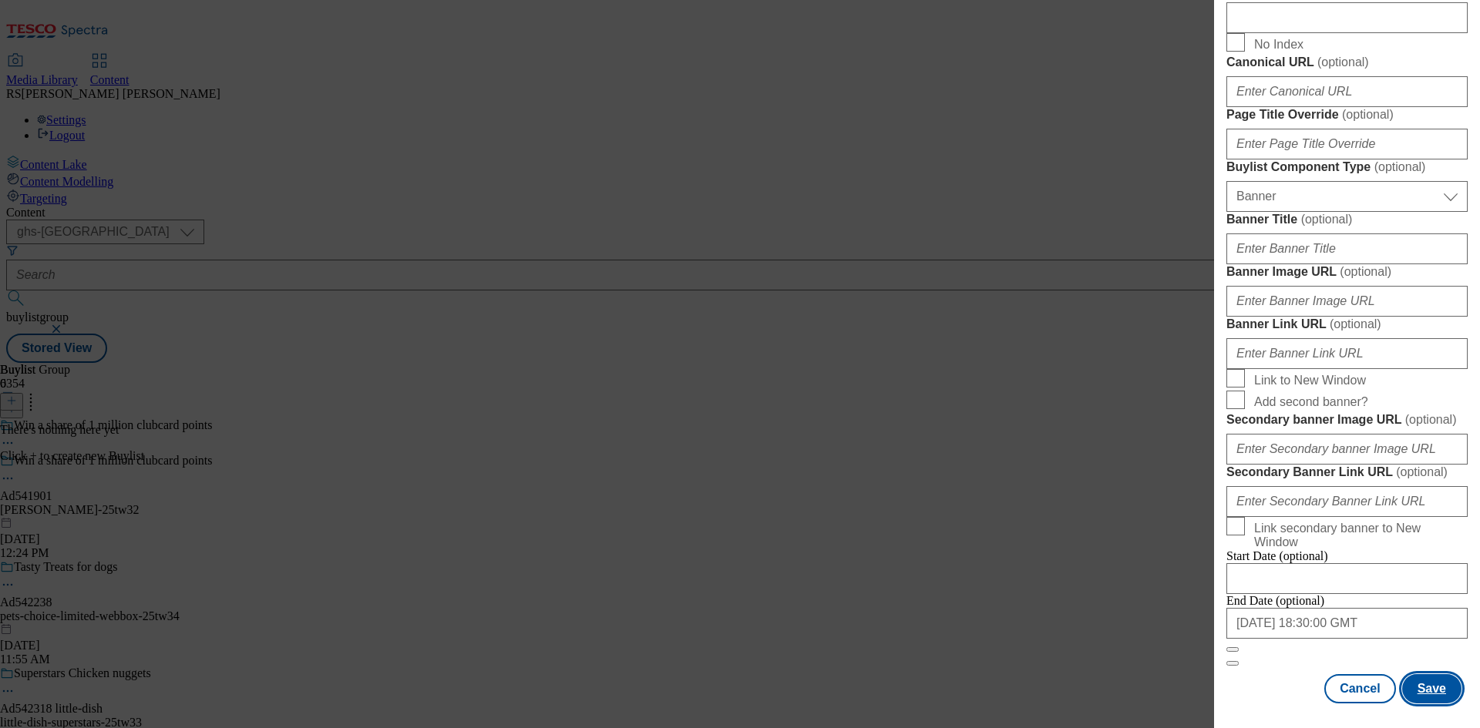
click at [1419, 677] on button "Save" at bounding box center [1431, 688] width 59 height 29
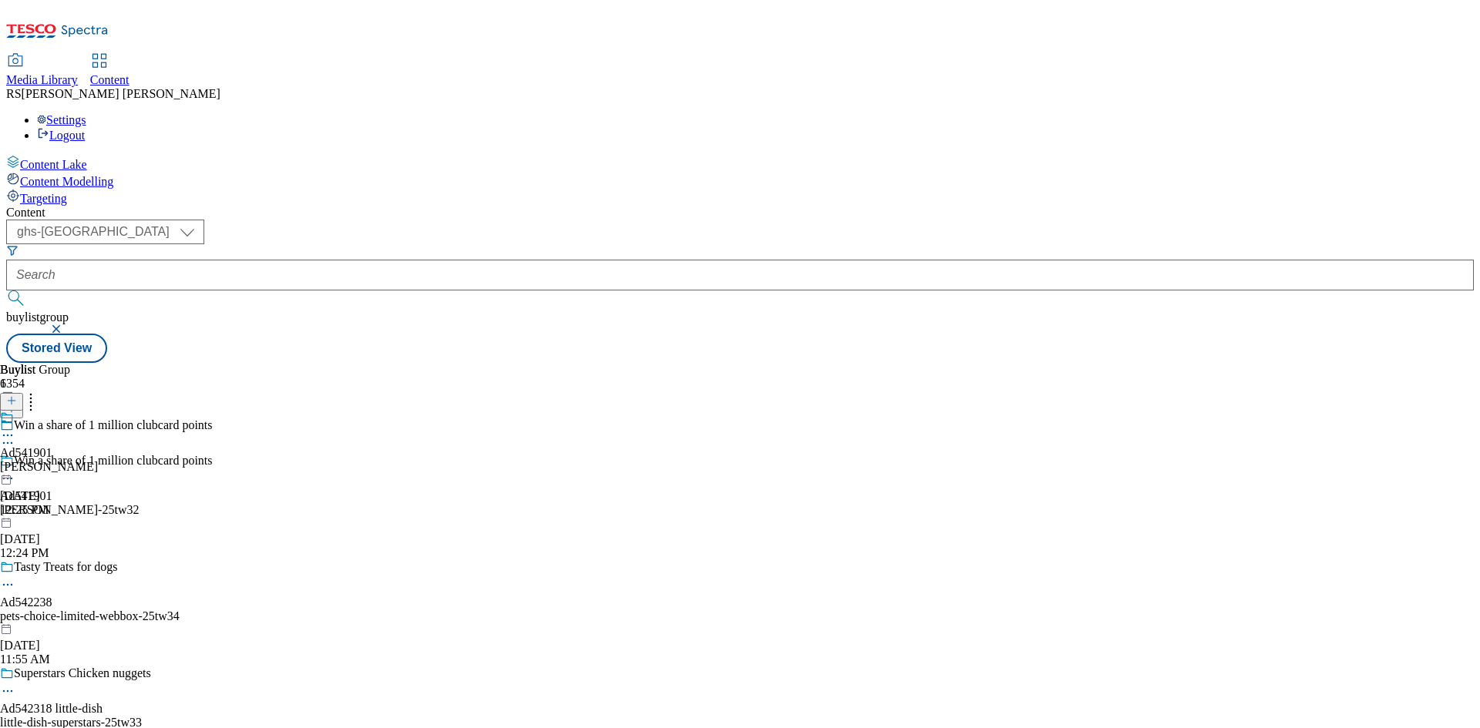
click at [98, 460] on div "[PERSON_NAME]" at bounding box center [49, 467] width 98 height 14
click at [17, 395] on icon at bounding box center [11, 400] width 11 height 11
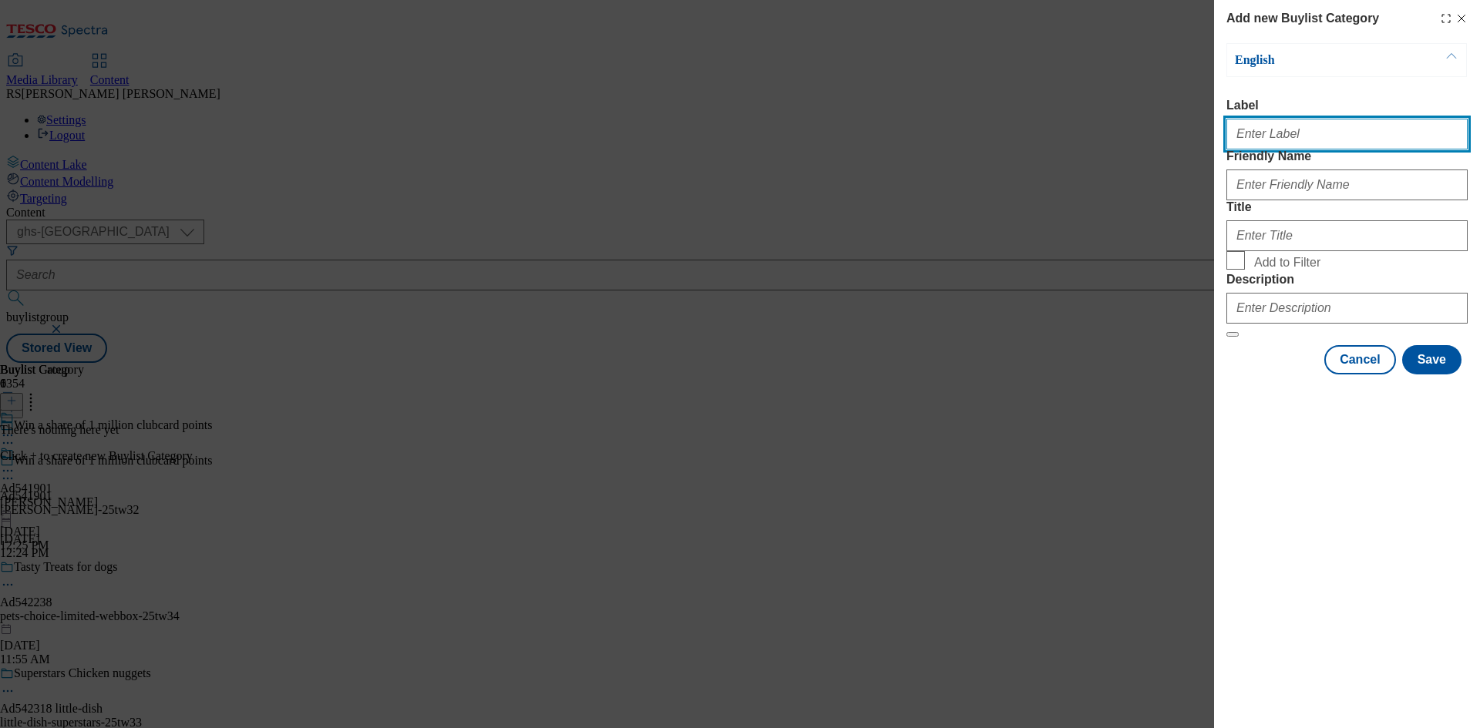
click at [1293, 144] on input "Label" at bounding box center [1346, 134] width 241 height 31
paste input "541901"
type input "Ad541901"
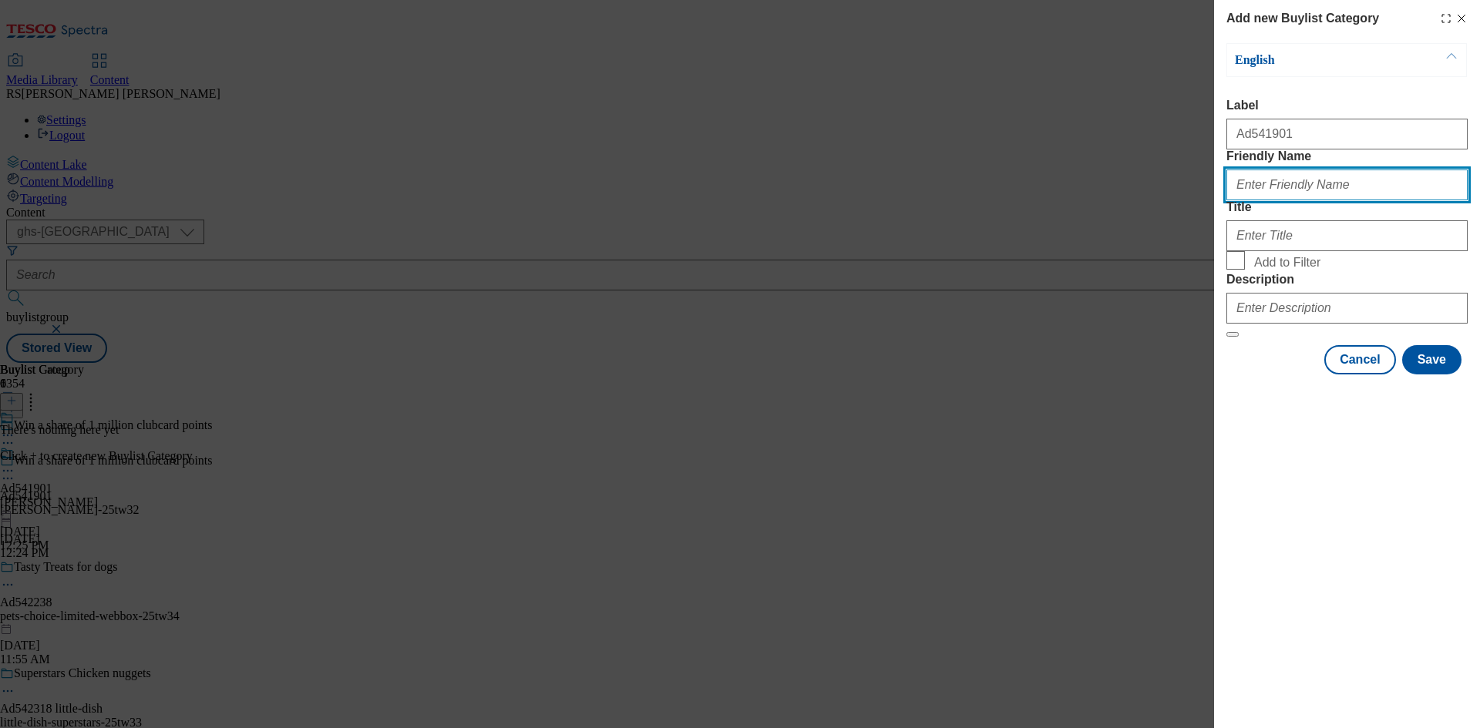
paste input "[PERSON_NAME]"
type input "[PERSON_NAME]"
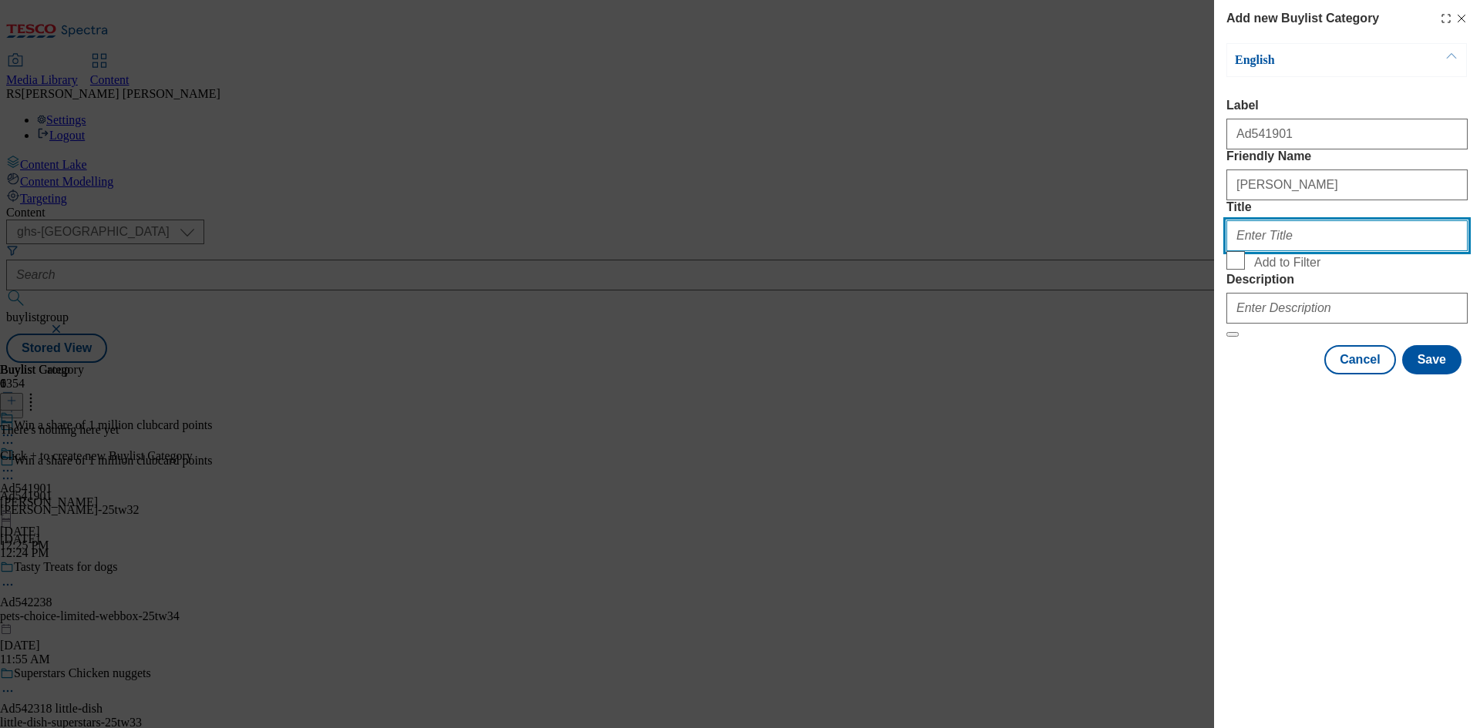
click at [1311, 251] on input "Title" at bounding box center [1346, 235] width 241 height 31
paste input "[PERSON_NAME]"
type input "[PERSON_NAME]"
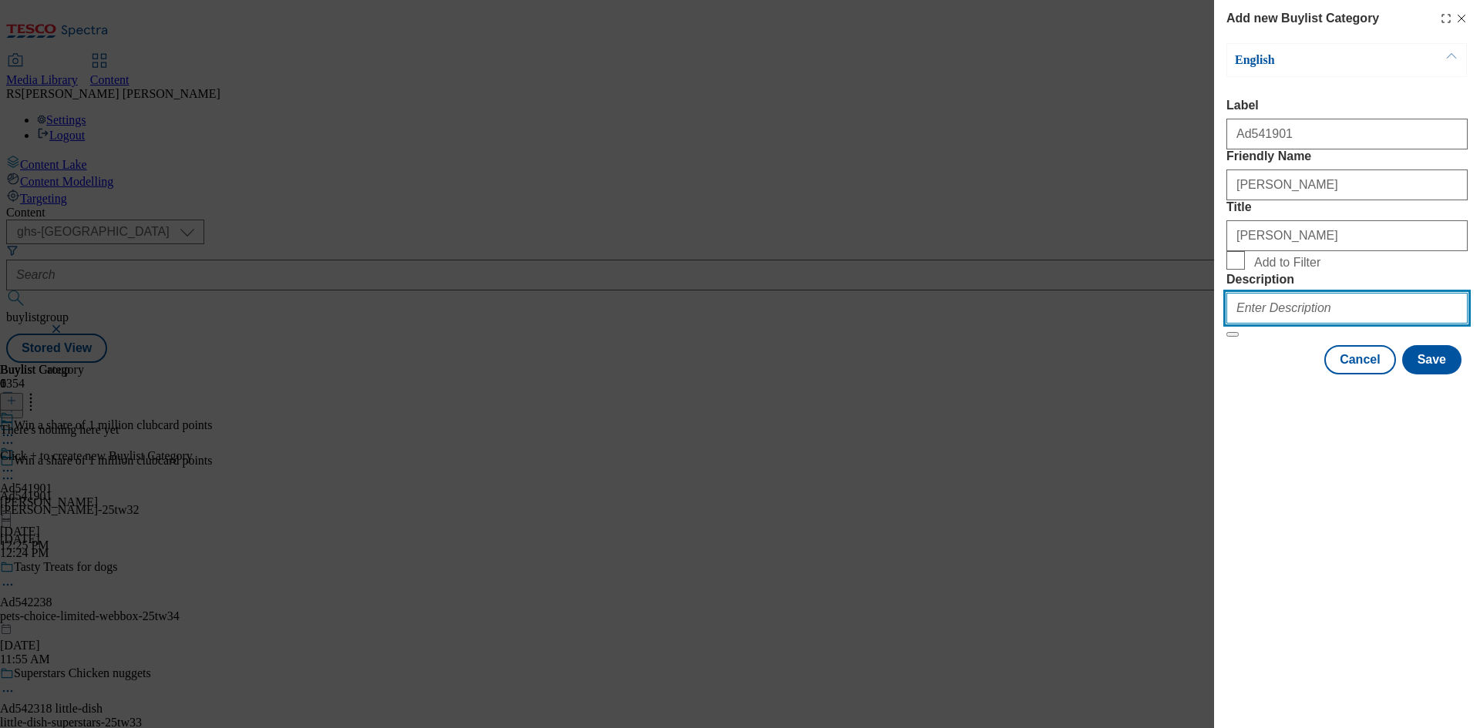
click at [1344, 324] on input "Description" at bounding box center [1346, 308] width 241 height 31
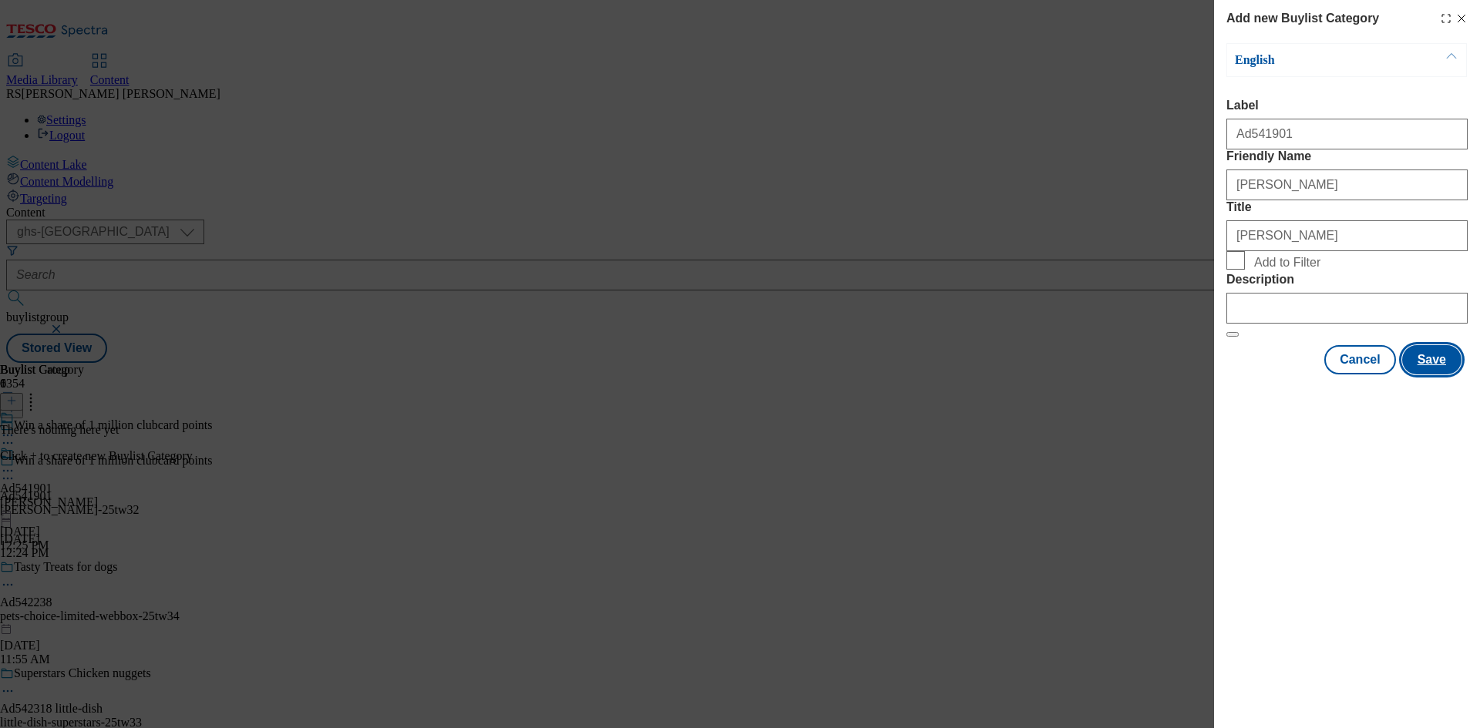
click at [1413, 375] on button "Save" at bounding box center [1431, 359] width 59 height 29
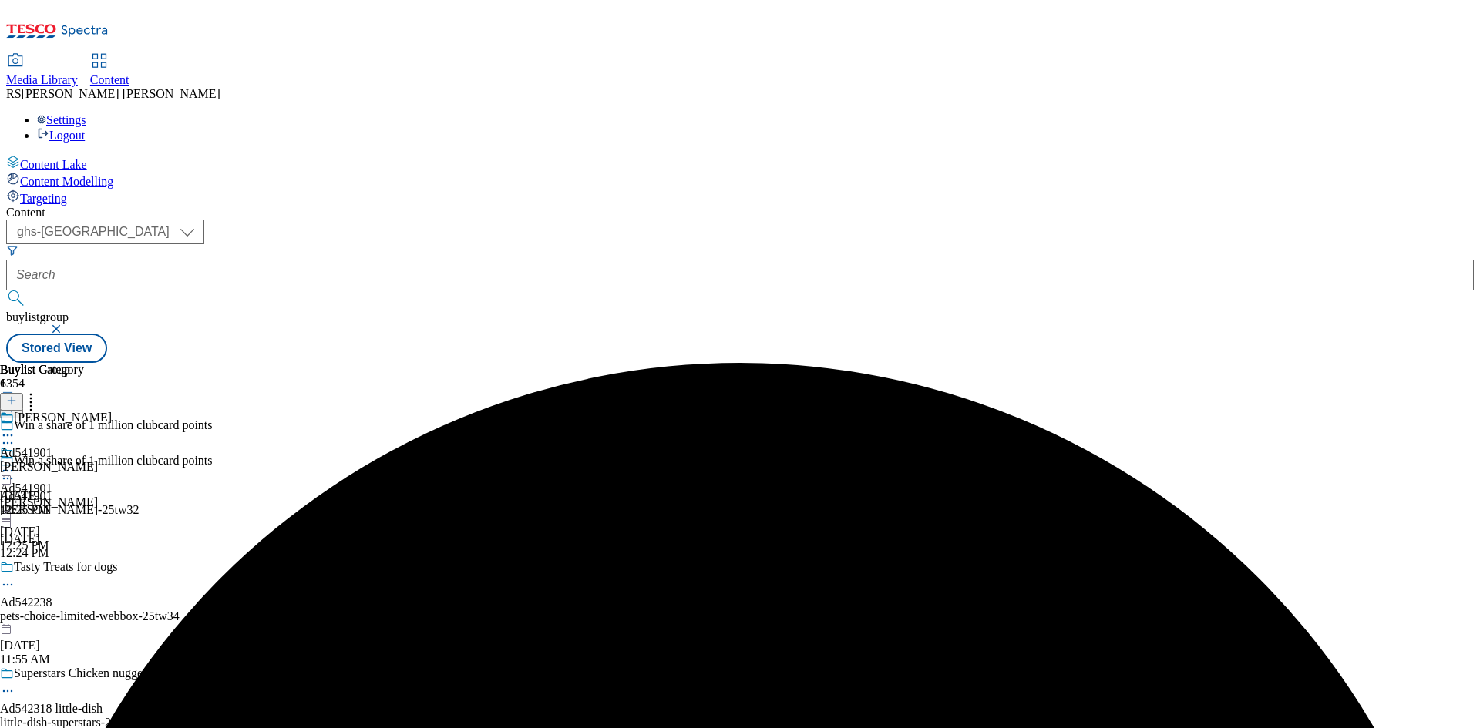
click at [112, 460] on div "[PERSON_NAME]" at bounding box center [56, 467] width 112 height 14
click at [17, 395] on icon at bounding box center [11, 400] width 11 height 11
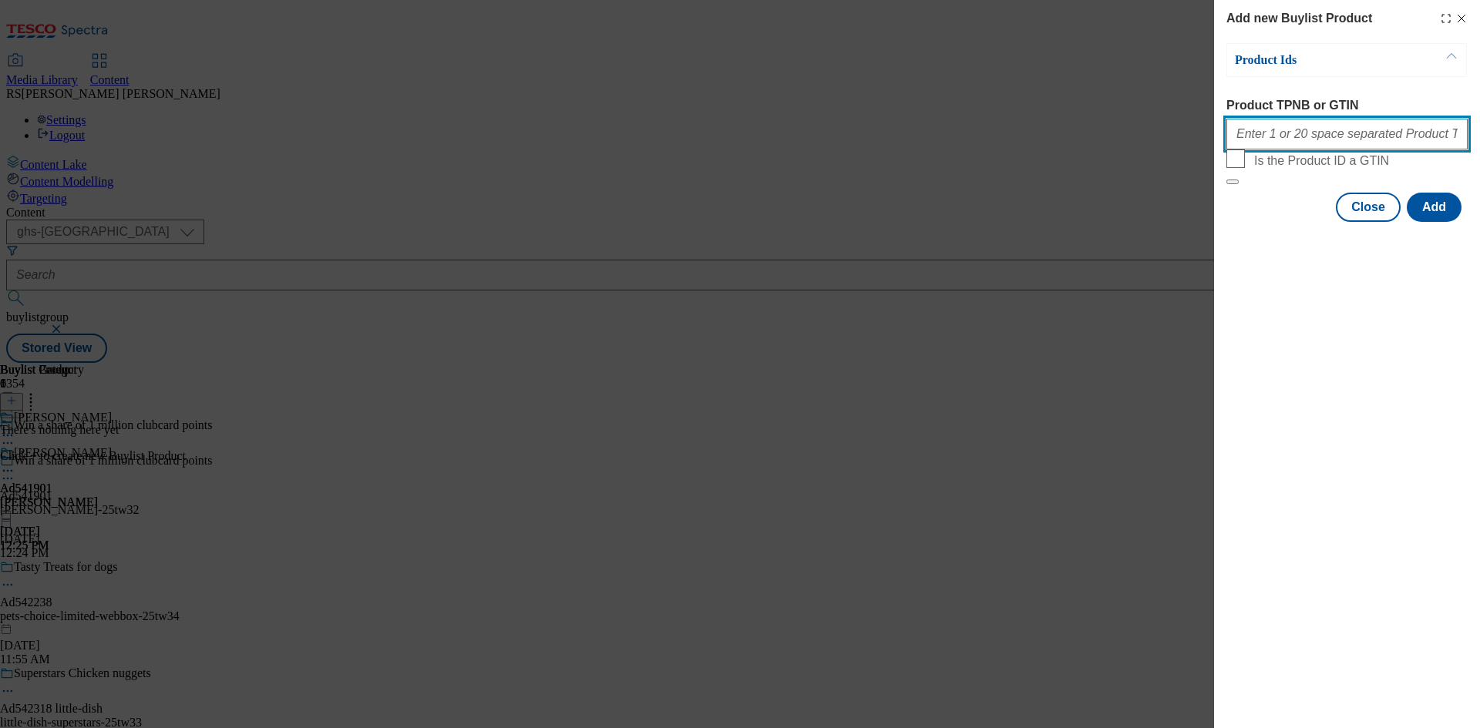
click at [1345, 146] on input "Product TPNB or GTIN" at bounding box center [1346, 134] width 241 height 31
paste input "90716670 96774446 89619285 93770962 89455126 93541168 93430616 91883060 9085570…"
type input "90716670 96774446 89619285 93770962 89455126 93541168 93430616 91883060 9085570…"
click at [1436, 222] on button "Add" at bounding box center [1433, 207] width 55 height 29
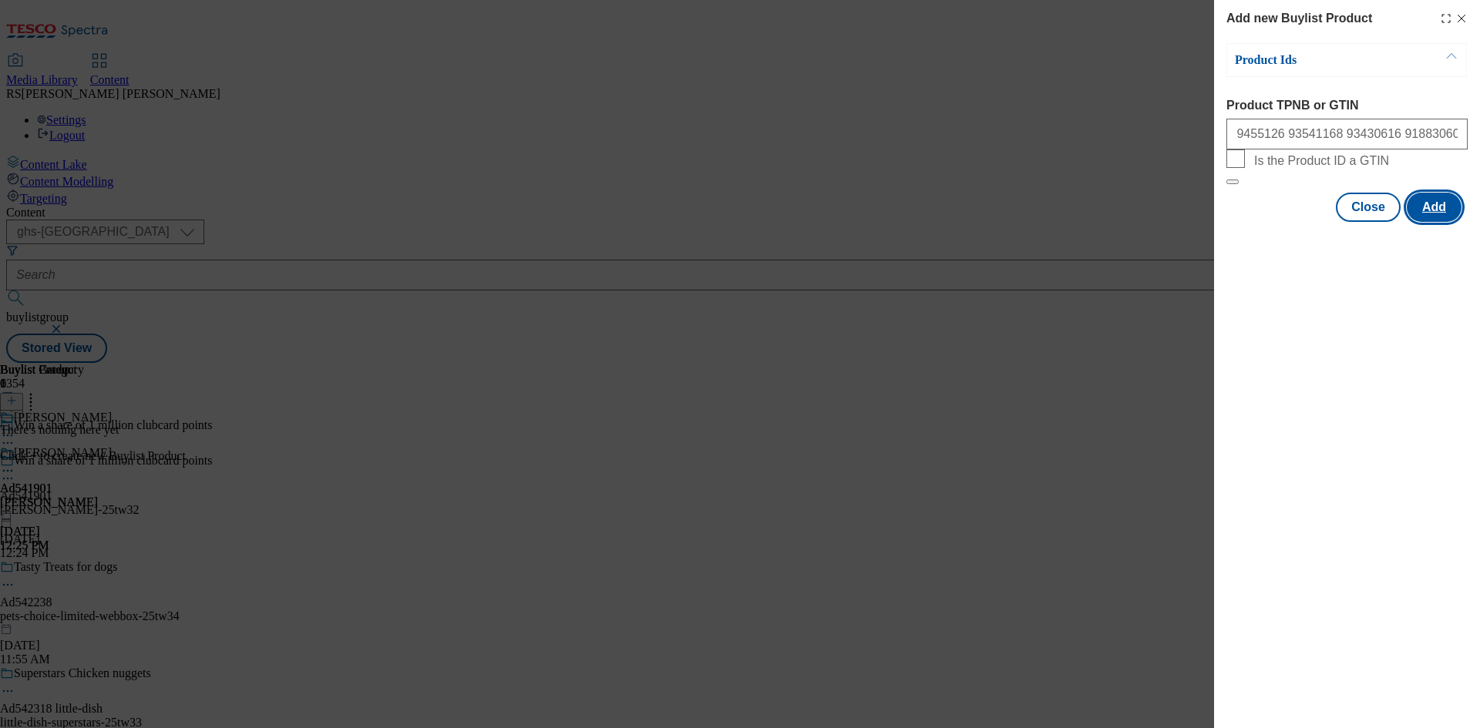
scroll to position [0, 0]
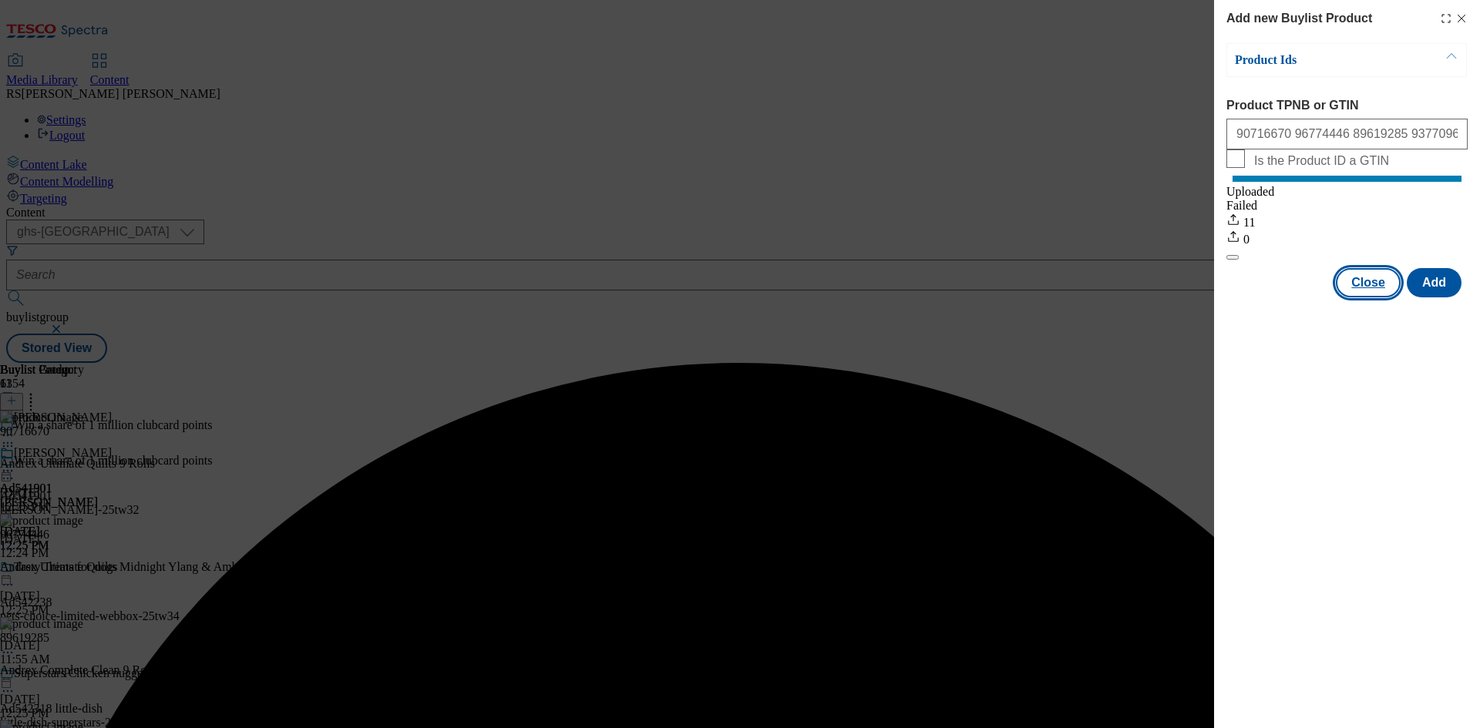
click at [1373, 297] on button "Close" at bounding box center [1367, 282] width 65 height 29
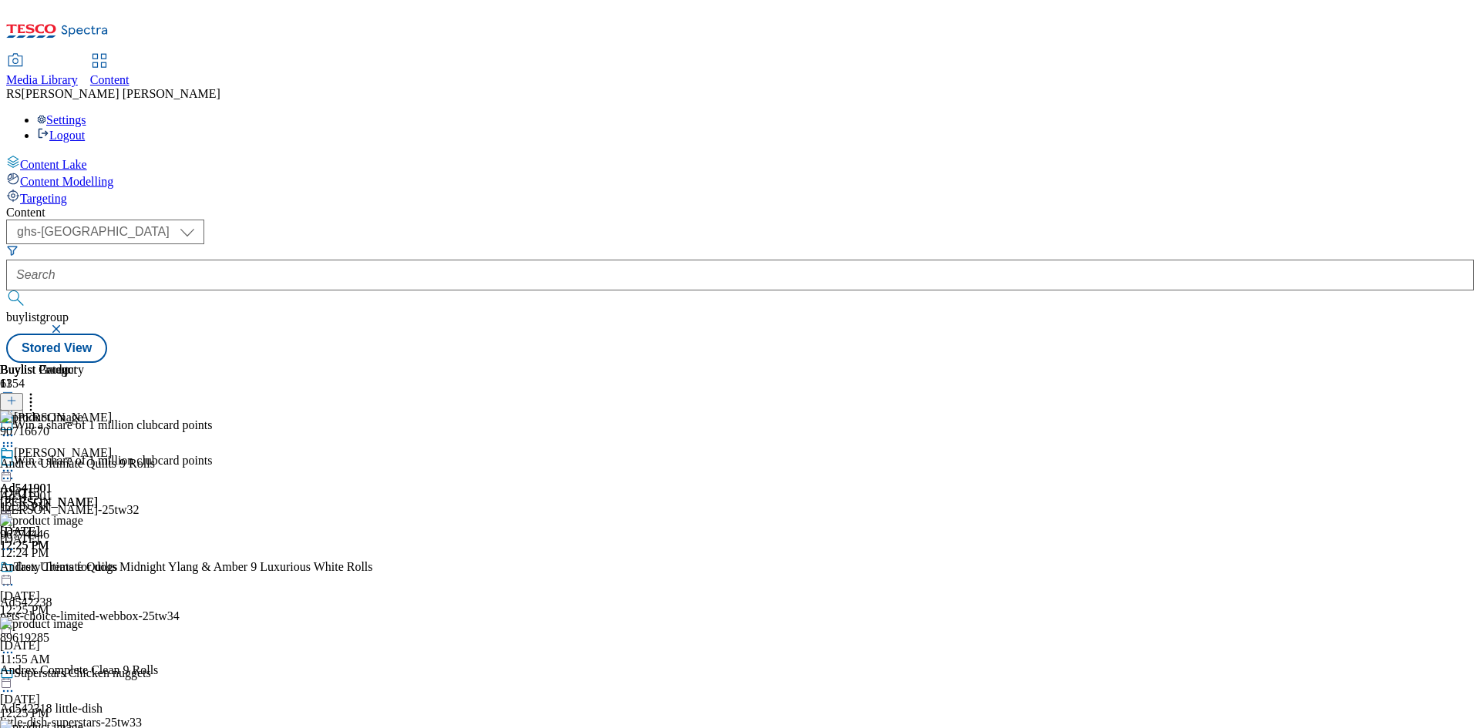
click at [13, 478] on circle at bounding box center [12, 479] width 2 height 2
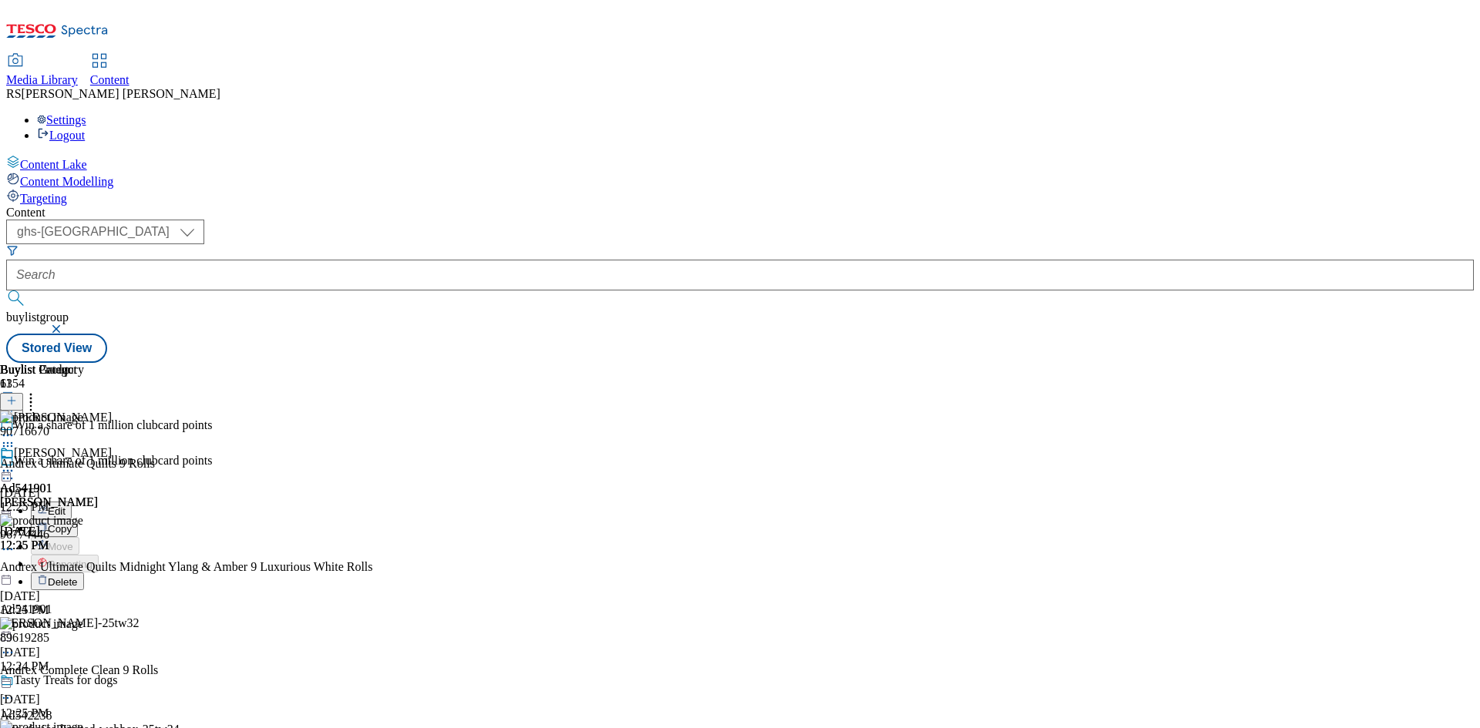
click at [72, 502] on button "Edit" at bounding box center [51, 511] width 41 height 18
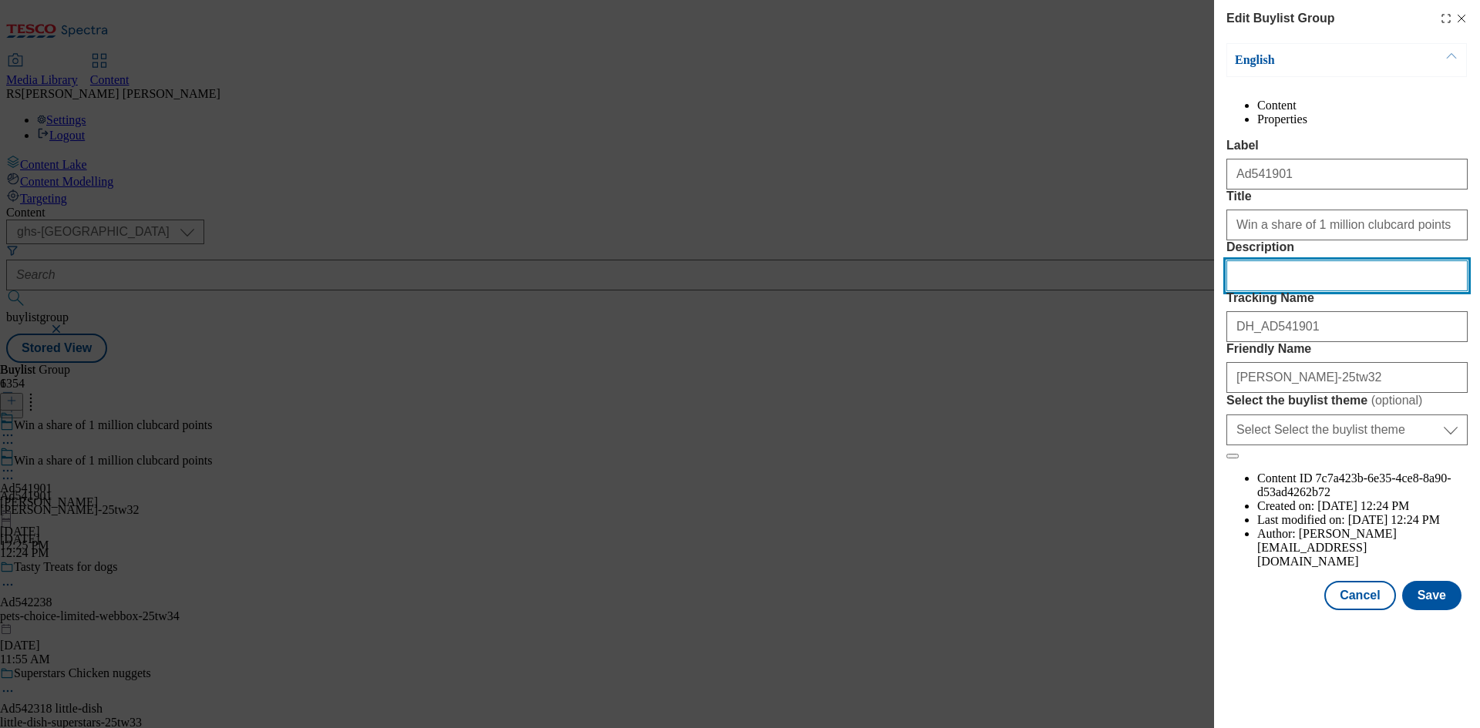
click at [1338, 291] on input "Description" at bounding box center [1346, 275] width 241 height 31
paste input "Andrex Ultimate Quilts 9 Rolls"
type input "Andrex Ultimate Quilts 9 Rolls"
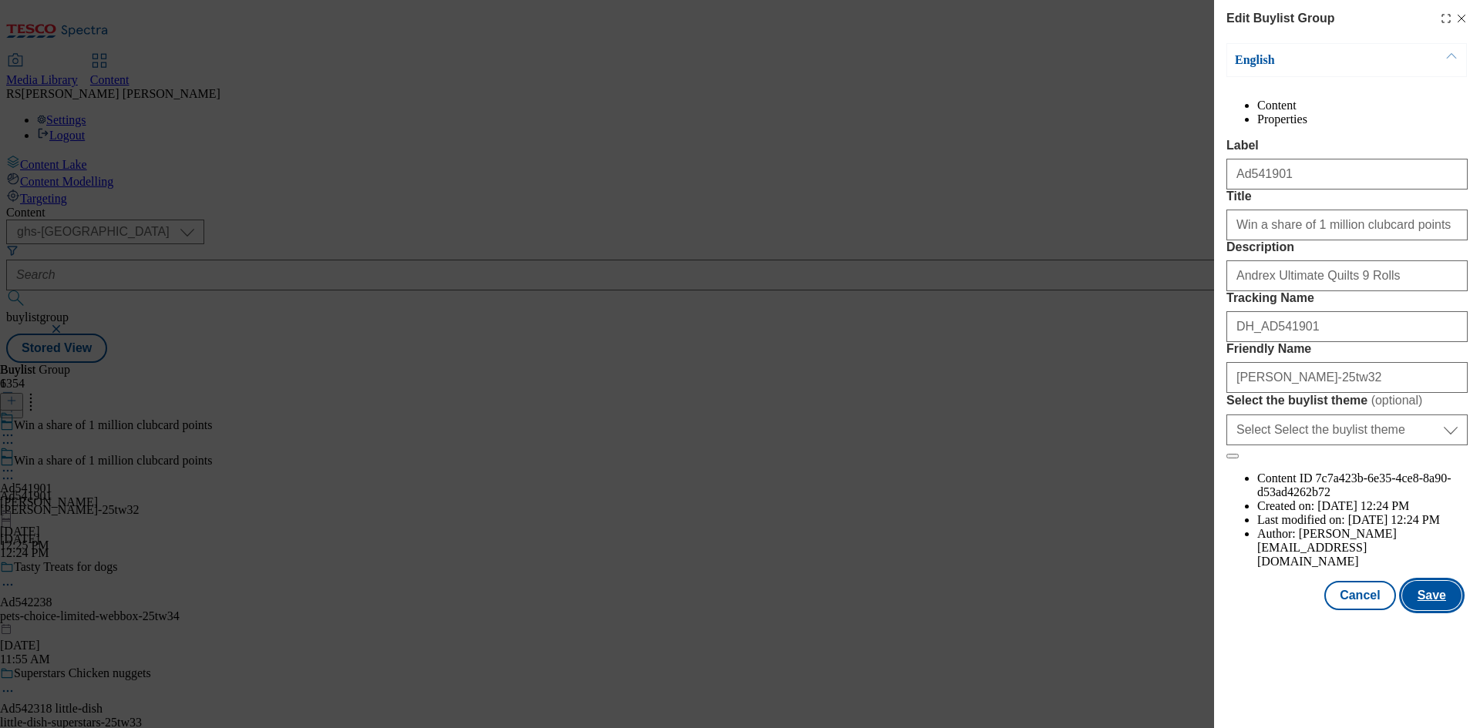
click at [1432, 610] on button "Save" at bounding box center [1431, 595] width 59 height 29
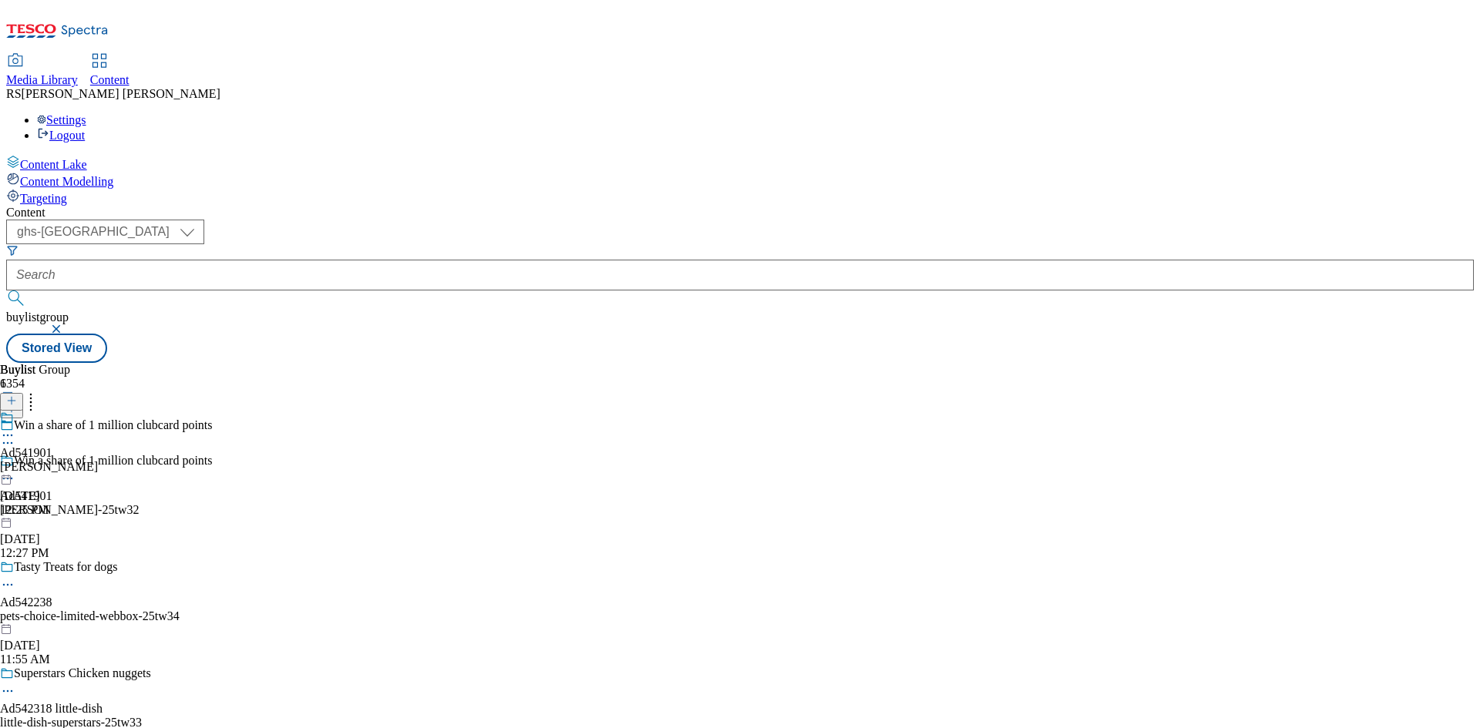
click at [98, 460] on div "[PERSON_NAME]" at bounding box center [49, 467] width 98 height 14
click at [15, 463] on icon at bounding box center [7, 470] width 15 height 15
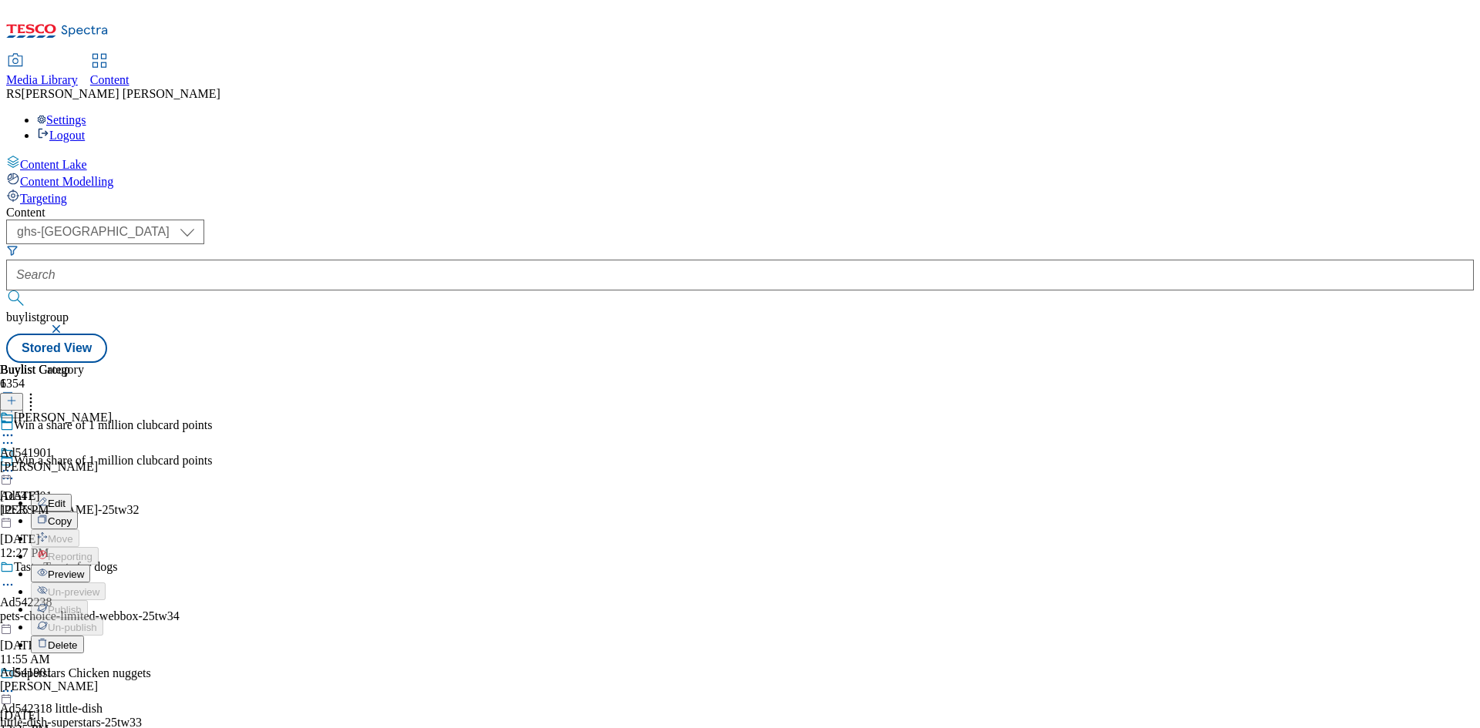
click at [66, 498] on span "Edit" at bounding box center [57, 504] width 18 height 12
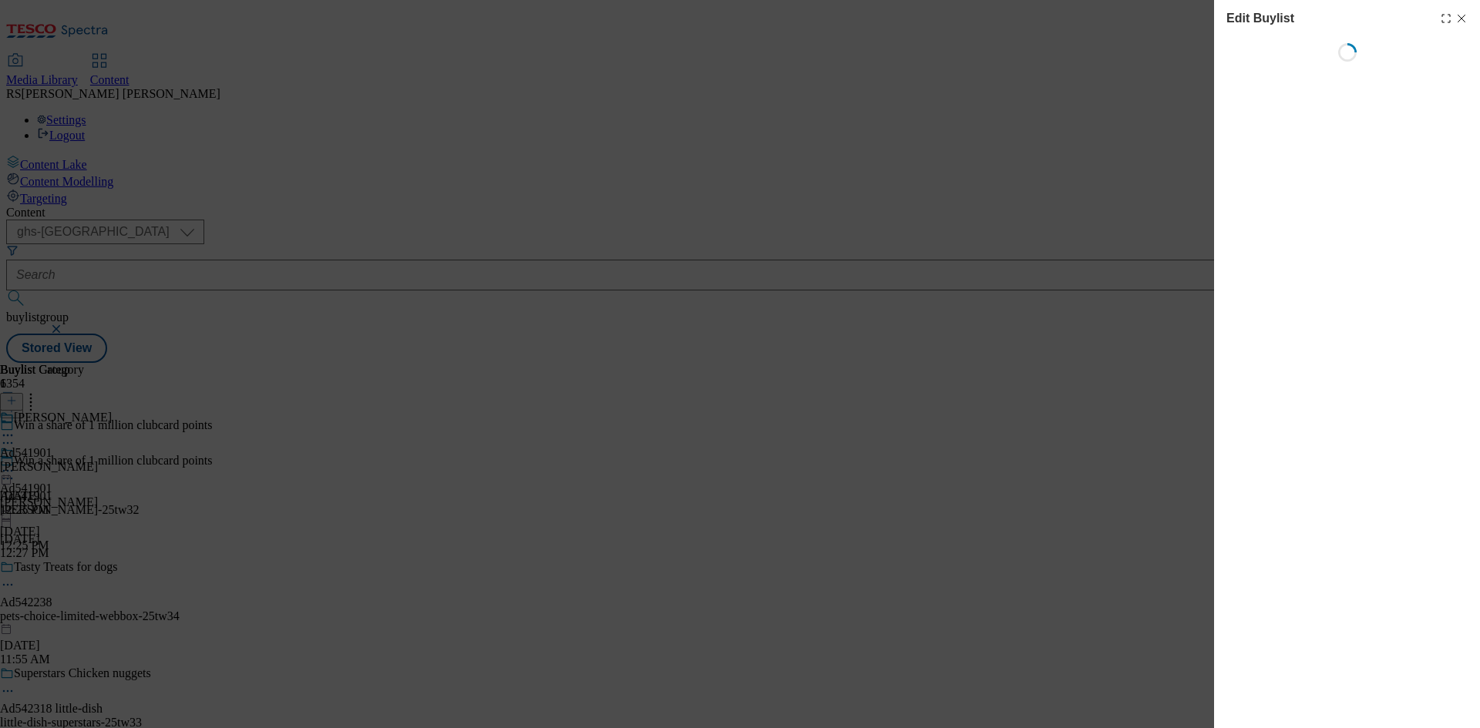
select select "tactical"
select select "supplier funded short term 1-3 weeks"
select select "dunnhumby"
select select "Banner"
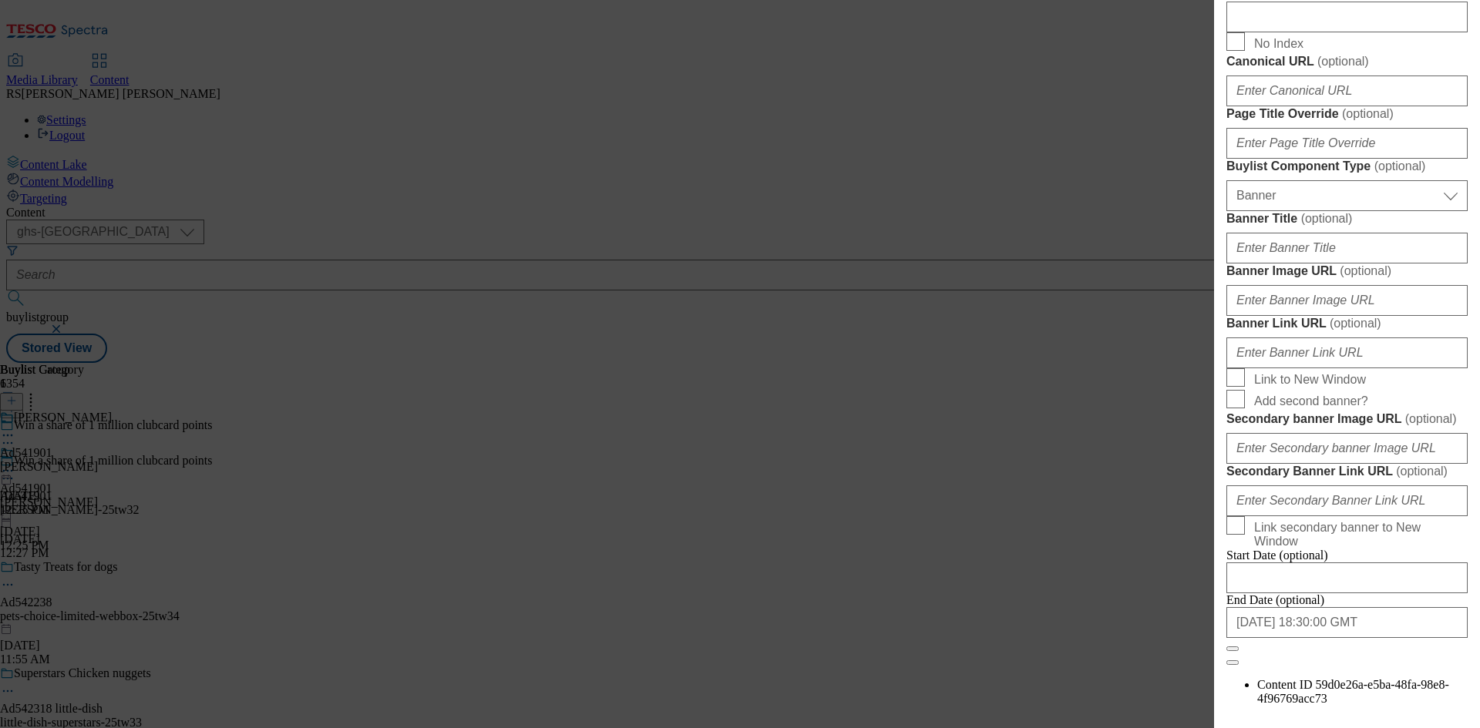
scroll to position [848, 0]
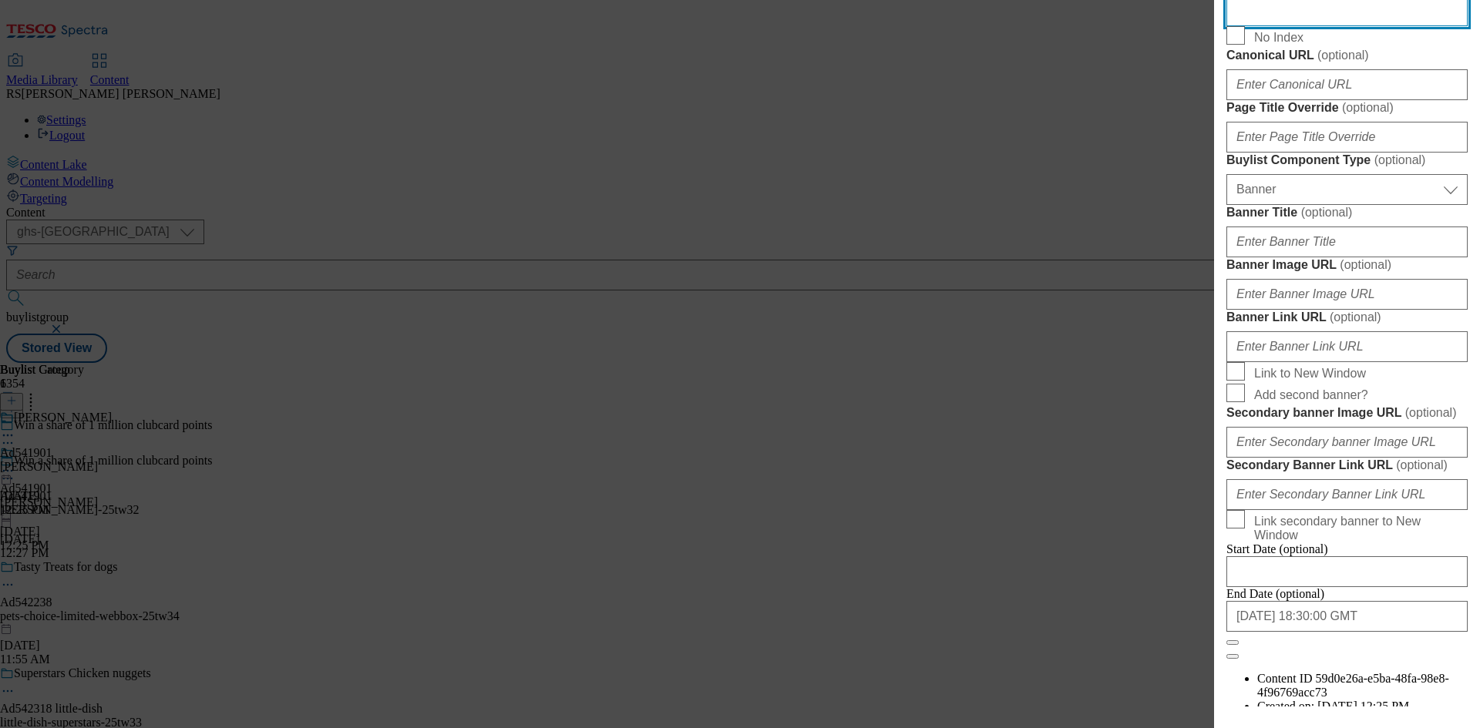
click at [1321, 26] on input "Description" at bounding box center [1346, 10] width 241 height 31
paste input "Andrex Ultimate Quilts 9 Rolls"
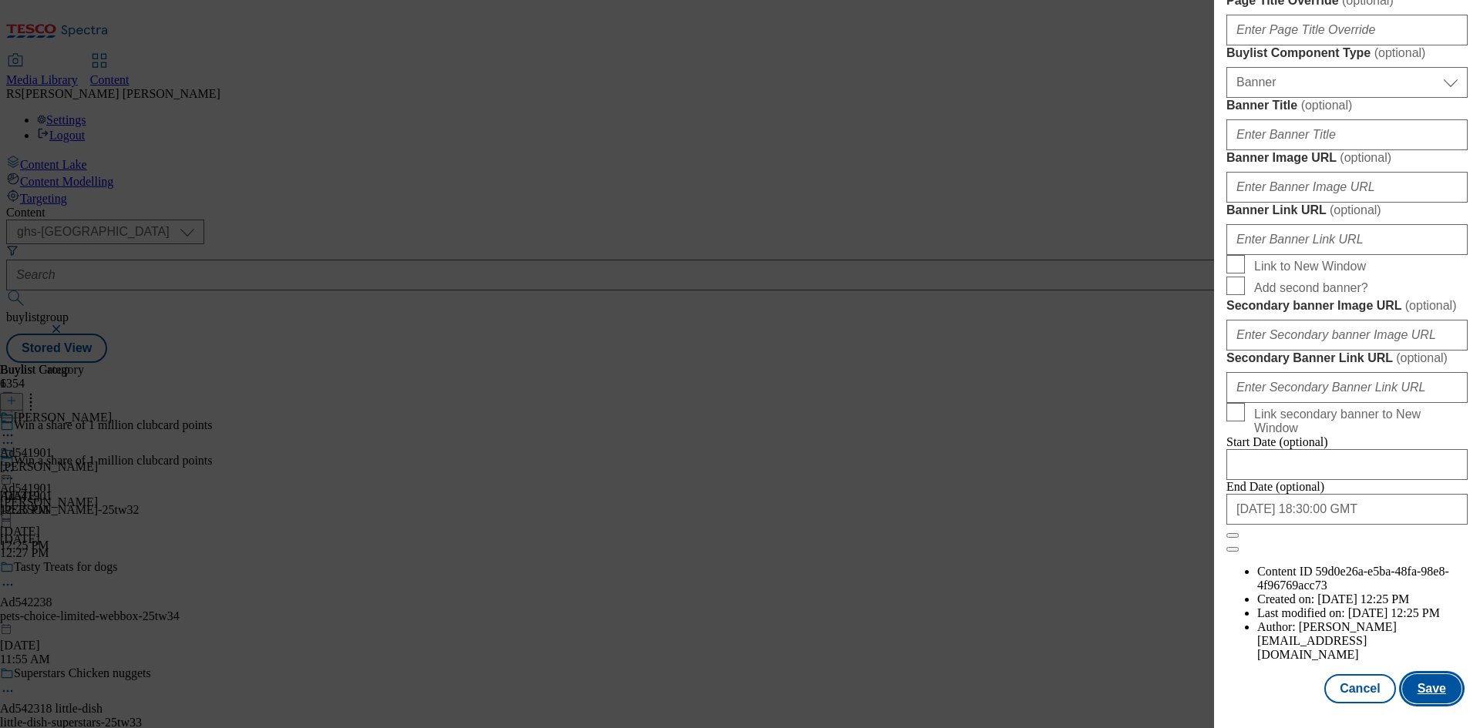
scroll to position [1513, 0]
type input "Andrex Ultimate Quilts 9 Rolls"
click at [1420, 681] on button "Save" at bounding box center [1431, 688] width 59 height 29
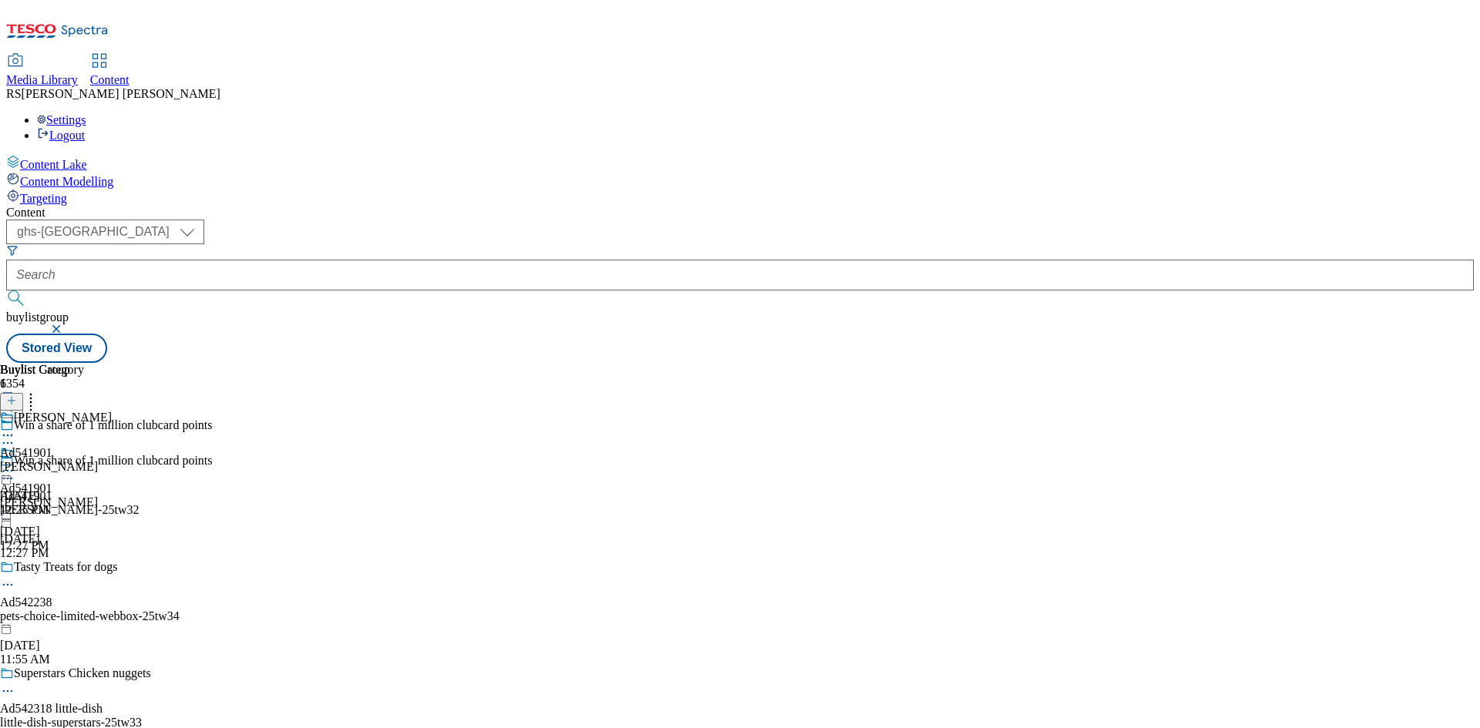
click at [15, 428] on icon at bounding box center [7, 435] width 15 height 15
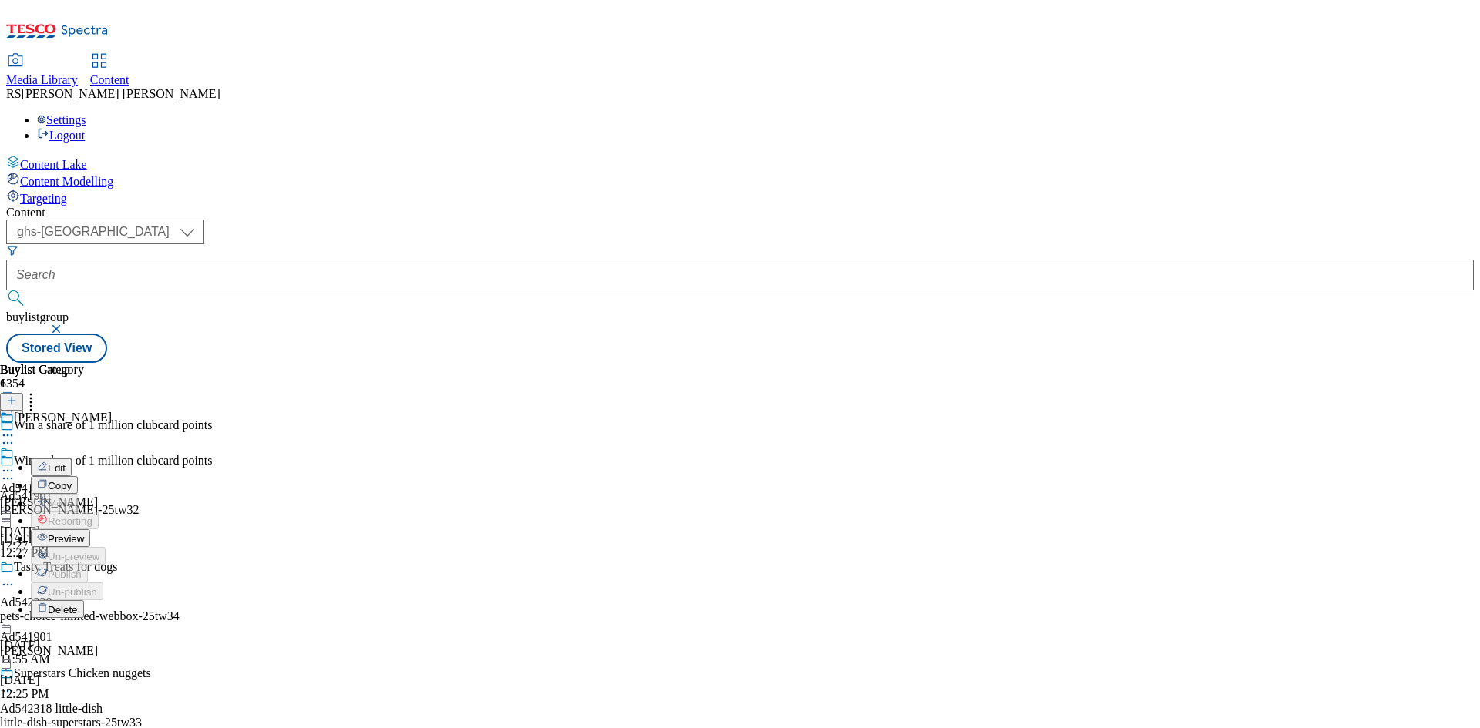
click at [66, 462] on span "Edit" at bounding box center [57, 468] width 18 height 12
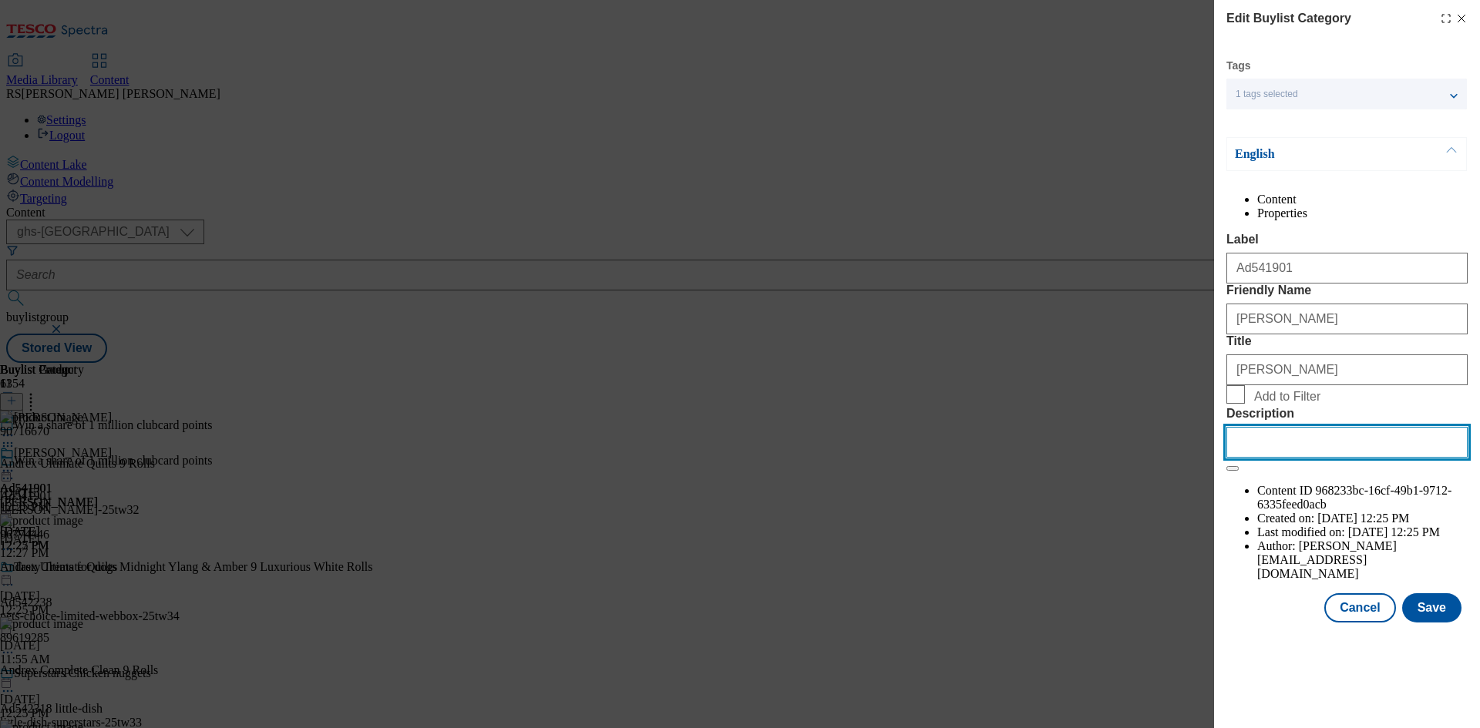
click at [1329, 458] on input "Description" at bounding box center [1346, 442] width 241 height 31
paste input "Andrex Ultimate Quilts 9 Rolls"
type input "Andrex Ultimate Quilts 9 Rolls"
click at [1420, 623] on button "Save" at bounding box center [1431, 607] width 59 height 29
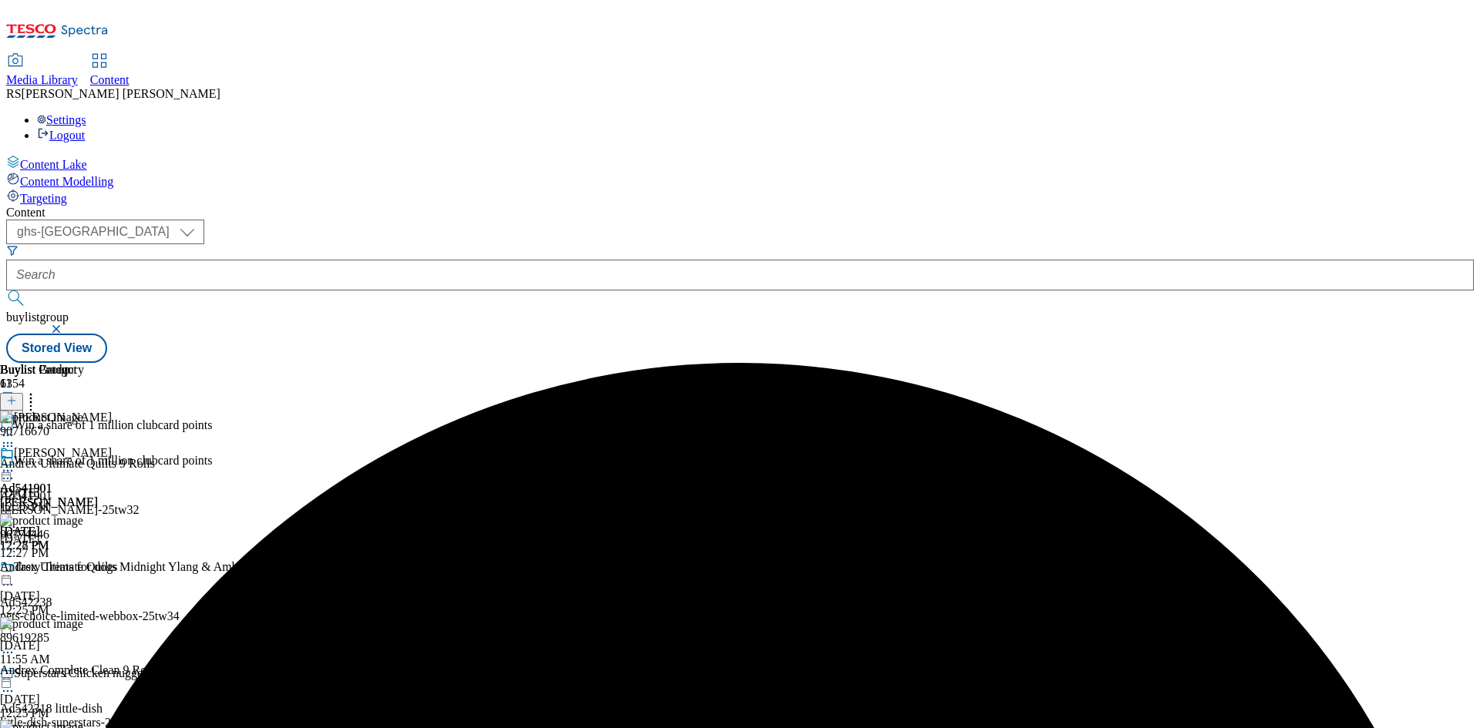
click at [15, 463] on icon at bounding box center [7, 470] width 15 height 15
click at [84, 569] on span "Preview" at bounding box center [66, 575] width 36 height 12
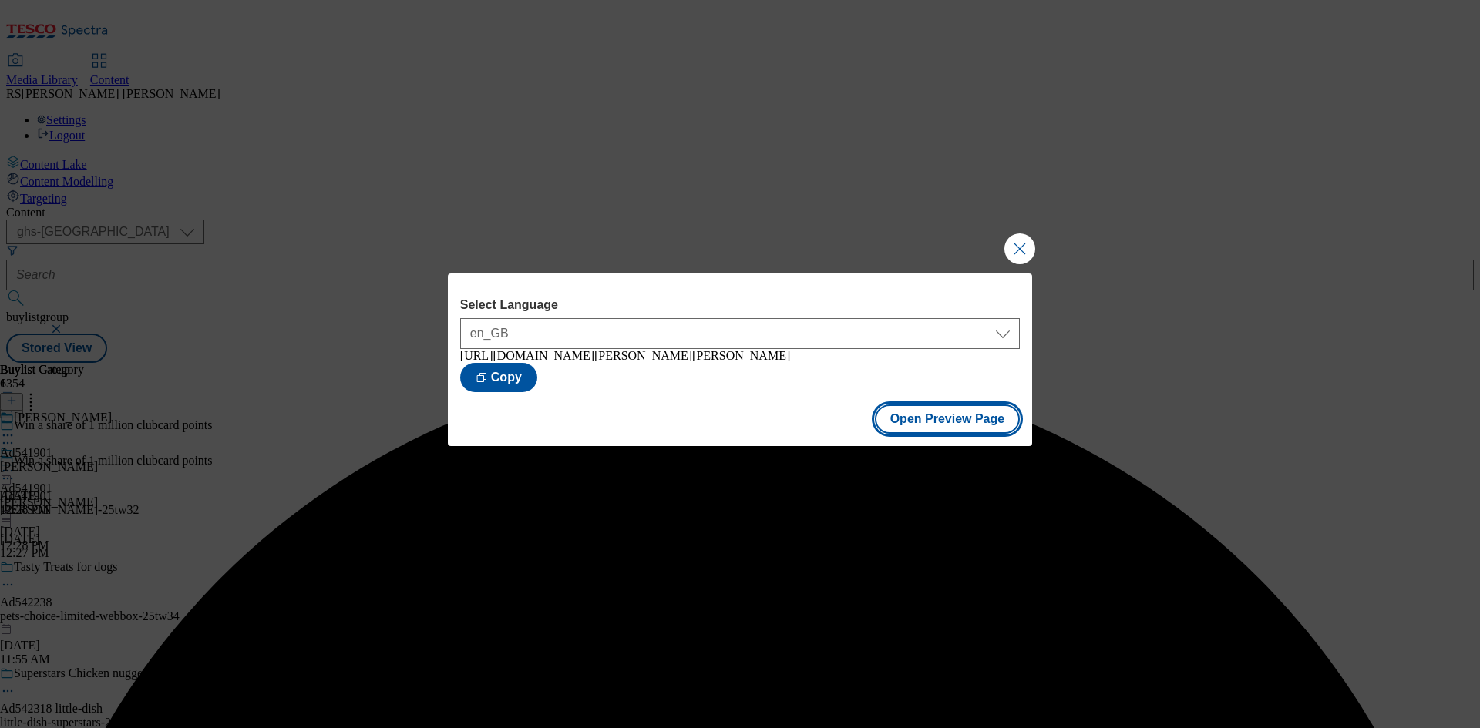
click at [953, 427] on button "Open Preview Page" at bounding box center [948, 419] width 146 height 29
click at [1017, 244] on button "Close Modal" at bounding box center [1019, 248] width 31 height 31
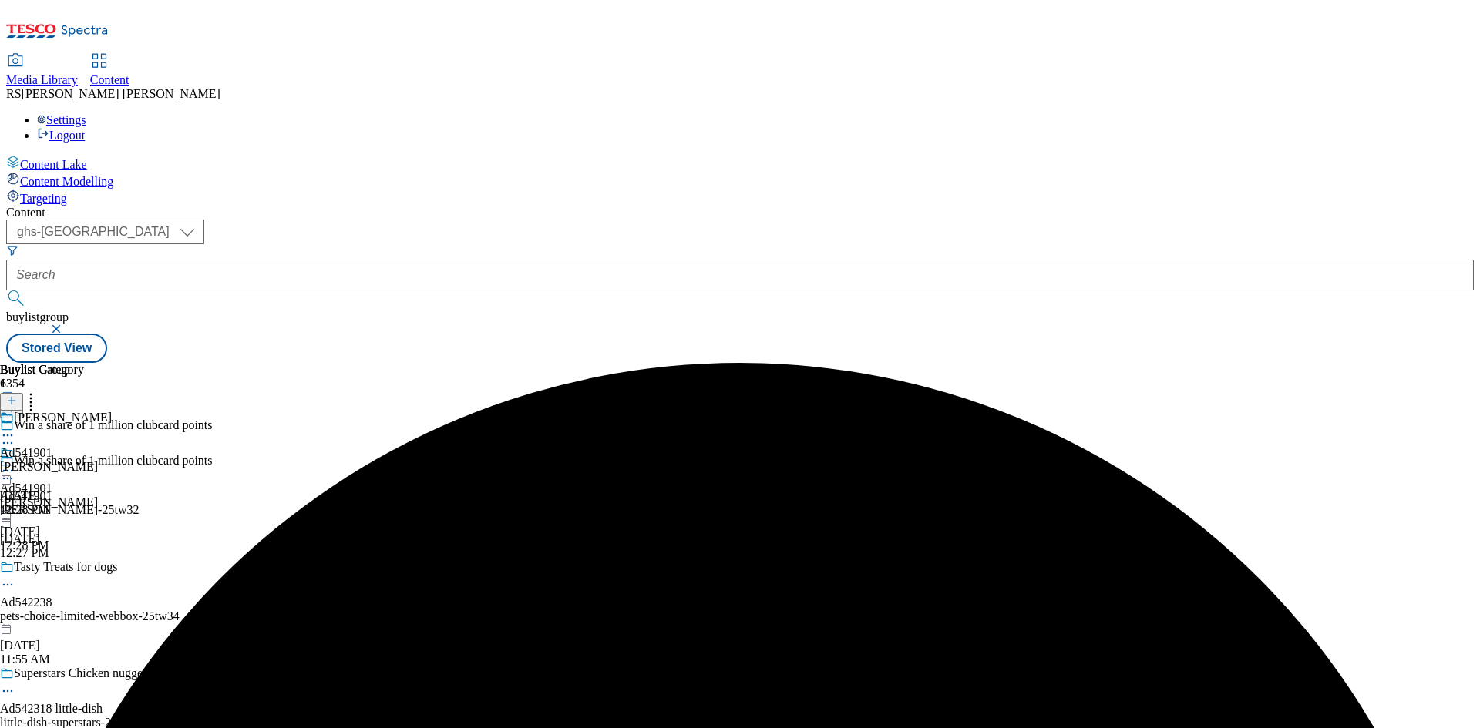
click at [9, 470] on circle at bounding box center [8, 471] width 2 height 2
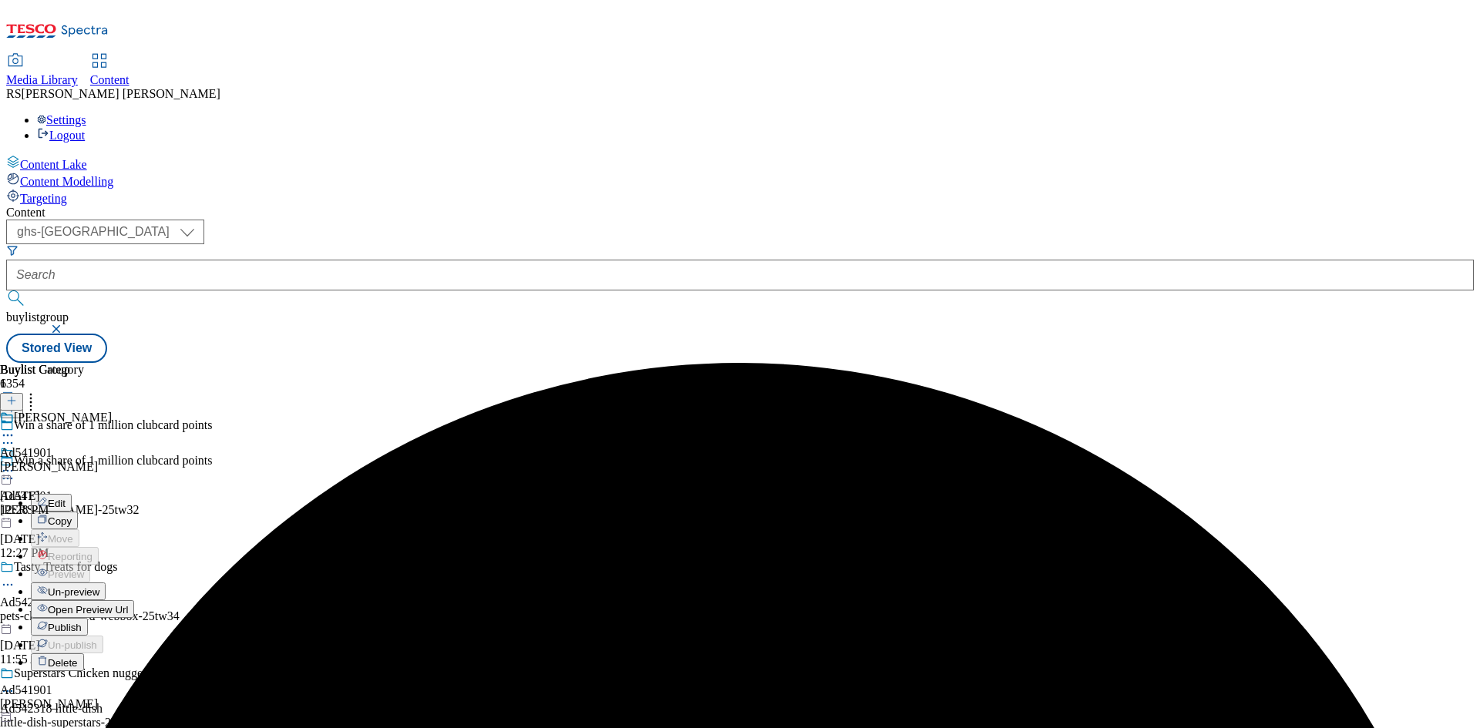
click at [82, 622] on span "Publish" at bounding box center [65, 628] width 34 height 12
